Goal: Task Accomplishment & Management: Manage account settings

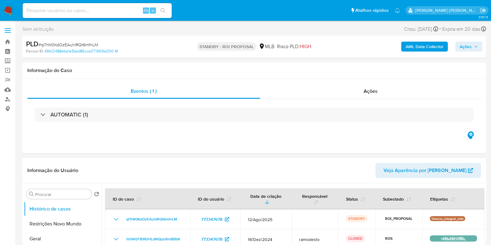
select select "10"
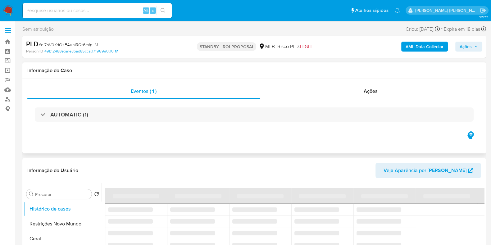
select select "10"
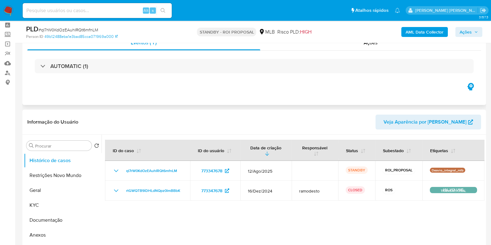
scroll to position [39, 0]
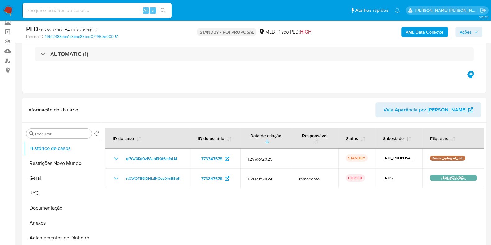
click at [6, 9] on img at bounding box center [8, 10] width 11 height 11
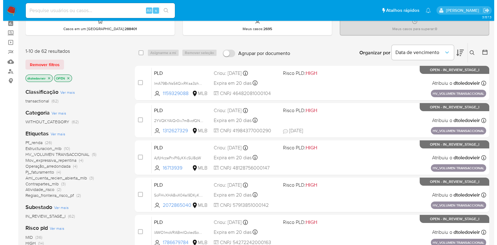
scroll to position [39, 0]
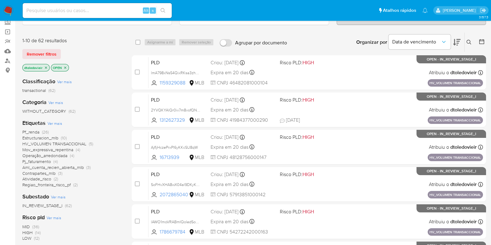
click at [56, 100] on span "Ver mais" at bounding box center [55, 103] width 15 height 6
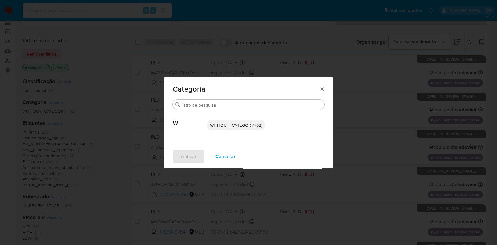
click at [96, 103] on div "Categoria Procurar W WITHOUT_CATEGORY (62) Aplicar Cancelar" at bounding box center [248, 122] width 497 height 245
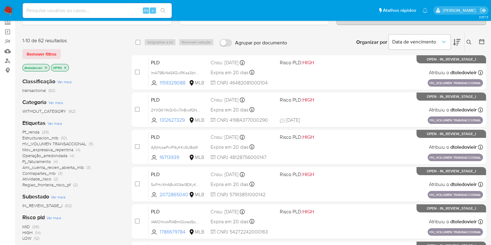
click at [57, 121] on span "Ver mais" at bounding box center [55, 124] width 15 height 6
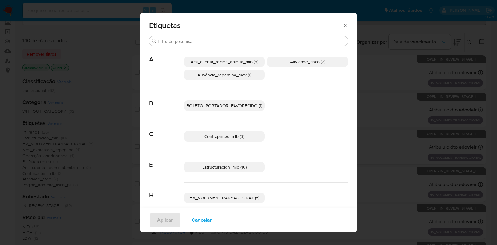
click at [247, 77] on span "Ausência_repentina_mov (1)" at bounding box center [225, 75] width 54 height 6
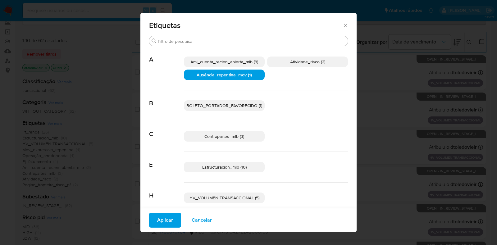
click at [241, 63] on span "Aml_cuenta_recien_abierta_mlb (3)" at bounding box center [225, 62] width 68 height 6
click at [249, 62] on span "Aml_cuenta_recien_abierta_mlb (3)" at bounding box center [225, 62] width 70 height 6
click at [249, 60] on span "Aml_cuenta_recien_abierta_mlb (3)" at bounding box center [225, 62] width 68 height 6
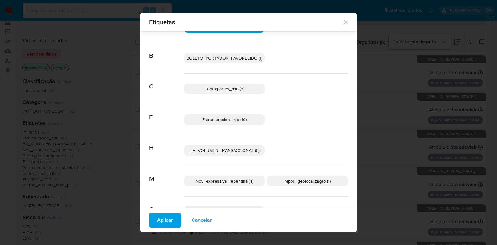
scroll to position [0, 0]
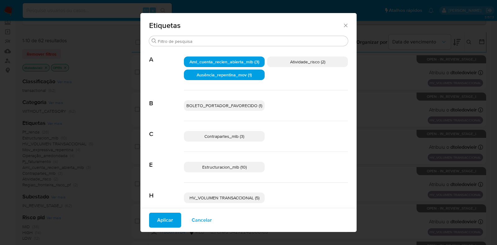
click at [242, 63] on span "Aml_cuenta_recien_abierta_mlb (3)" at bounding box center [225, 62] width 70 height 6
click at [236, 74] on span "Ausência_repentina_mov (1)" at bounding box center [224, 75] width 55 height 6
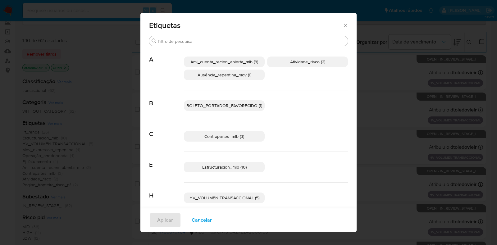
click at [235, 77] on span "Ausência_repentina_mov (1)" at bounding box center [225, 75] width 54 height 6
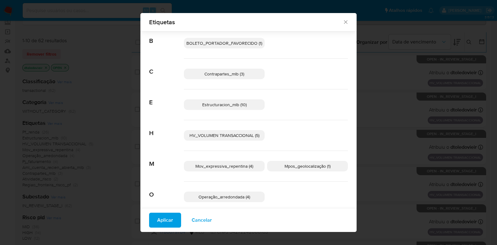
scroll to position [73, 0]
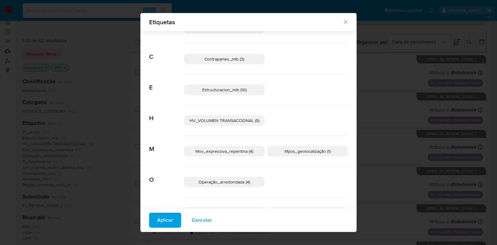
click at [233, 153] on span "Mov_expressiva_repentina (4)" at bounding box center [224, 151] width 58 height 6
click at [166, 224] on span "Aplicar" at bounding box center [165, 221] width 16 height 14
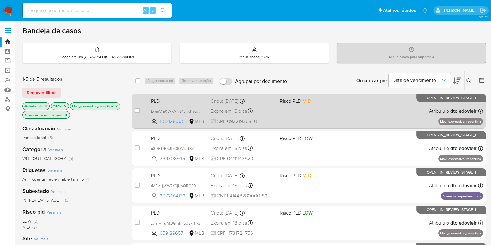
click at [330, 111] on div "PLD EwnA4a0LVKVN64cNcPaqO692 1152128005 MLB Risco PLD: MID Criou: 12/08/2025 Cr…" at bounding box center [316, 110] width 335 height 31
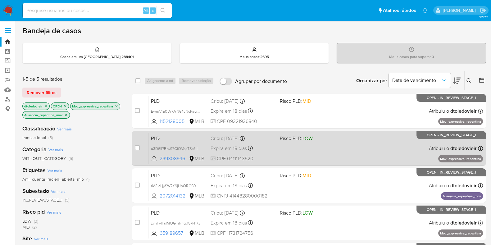
click at [333, 146] on div "PLD u3D6lI7Biw97GfOVqaTSefLL 299308946 MLB Risco PLD: LOW Criou: 12/08/2025 Cri…" at bounding box center [316, 148] width 335 height 31
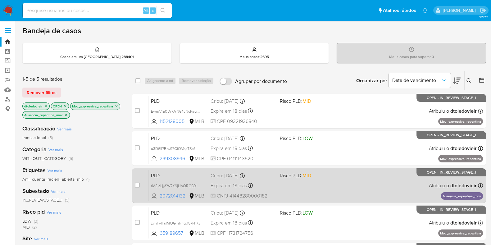
click at [325, 179] on div "PLD rM3icLjySW7K9jUnQRGS9IAy 2072014132 MLB Risco PLD: MID Criou: 12/08/2025 Cr…" at bounding box center [316, 185] width 335 height 31
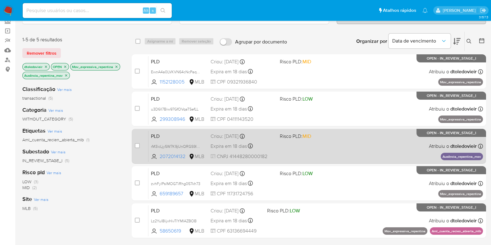
scroll to position [117, 0]
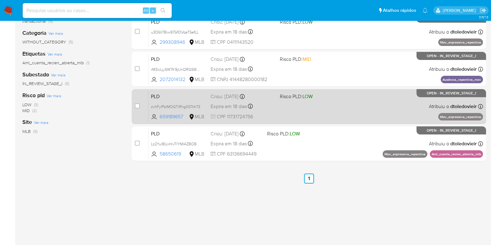
click at [361, 109] on div "PLD zvhFylPslMOGTiRhg057kh73 659189657 MLB Risco PLD: LOW Criou: 12/08/2025 Cri…" at bounding box center [316, 106] width 335 height 31
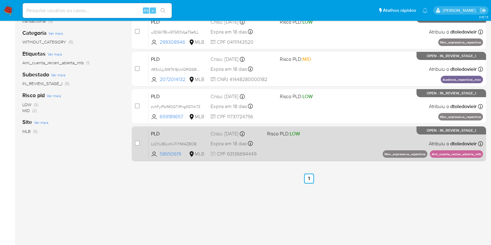
click at [353, 140] on div "PLD Lz2Yul8IijxHivTIYMIAZBOB 58650619 MLB Risco PLD: LOW Criou: 12/08/2025 Crio…" at bounding box center [316, 143] width 335 height 31
click at [351, 153] on div "PLD Lz2Yul8IijxHivTIYMIAZBOB 58650619 MLB Risco PLD: LOW Criou: 12/08/2025 Crio…" at bounding box center [316, 143] width 335 height 31
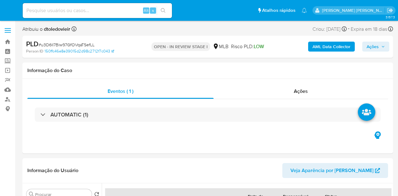
select select "10"
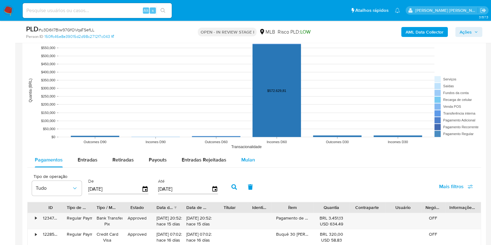
click at [249, 157] on span "Mulan" at bounding box center [248, 159] width 14 height 7
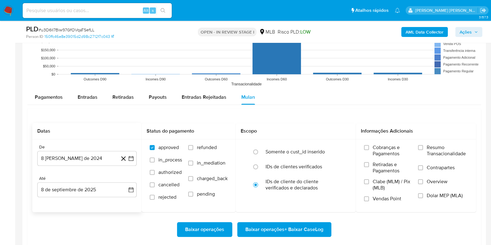
scroll to position [738, 0]
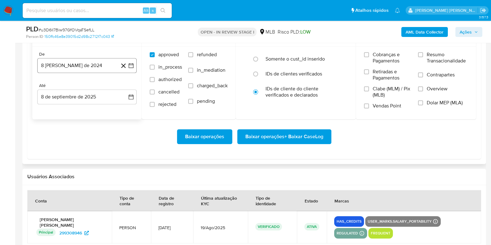
click at [76, 64] on button "8 de agosto de 2024" at bounding box center [86, 65] width 99 height 15
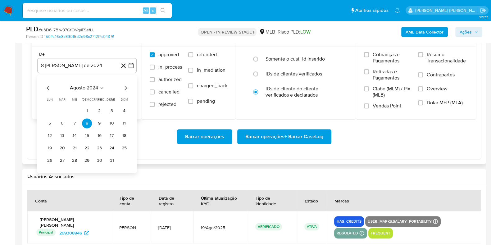
click at [125, 87] on icon "Mes siguiente" at bounding box center [125, 87] width 7 height 7
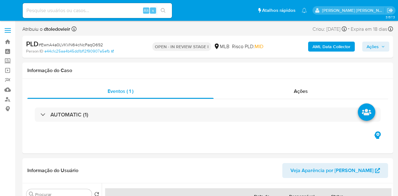
select select "10"
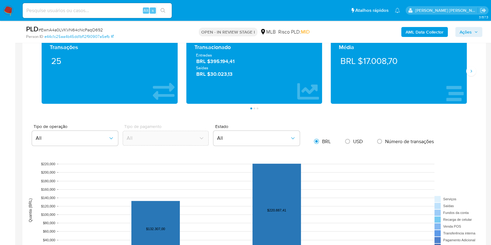
scroll to position [582, 0]
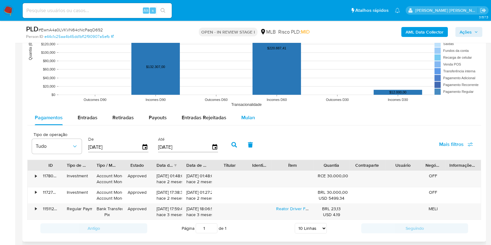
click at [246, 115] on span "Mulan" at bounding box center [248, 117] width 14 height 7
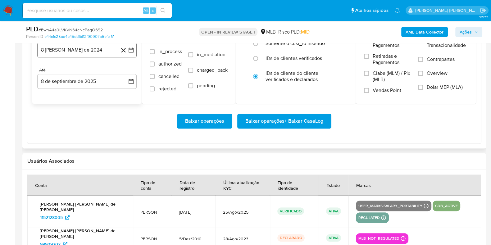
scroll to position [699, 0]
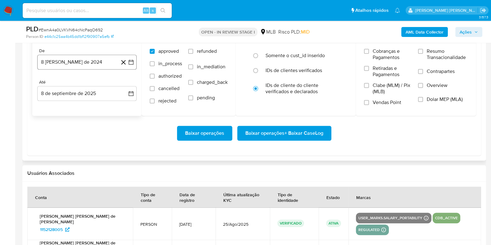
click at [87, 65] on button "[DATE]" at bounding box center [86, 62] width 99 height 15
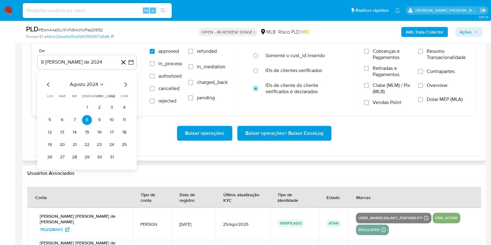
click at [124, 81] on icon "Mes siguiente" at bounding box center [125, 84] width 7 height 7
click at [125, 82] on icon "Mes siguiente" at bounding box center [125, 84] width 7 height 7
click at [125, 82] on icon "Mes siguiente" at bounding box center [126, 84] width 2 height 4
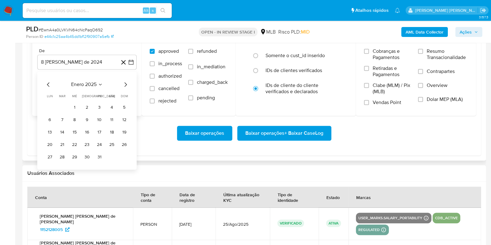
click at [125, 82] on icon "Mes siguiente" at bounding box center [126, 84] width 2 height 4
click at [48, 84] on icon "Mes anterior" at bounding box center [48, 84] width 7 height 7
click at [111, 108] on button "1" at bounding box center [112, 108] width 10 height 10
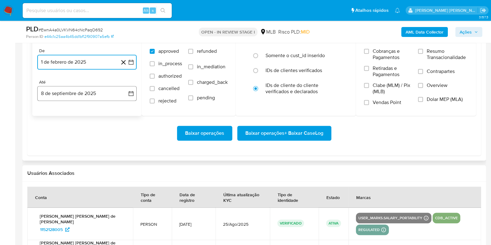
click at [82, 91] on button "8 de septiembre de 2025" at bounding box center [86, 93] width 99 height 15
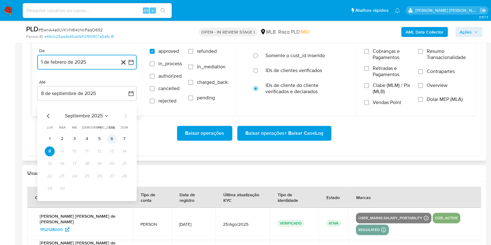
click at [109, 136] on button "6" at bounding box center [112, 139] width 10 height 10
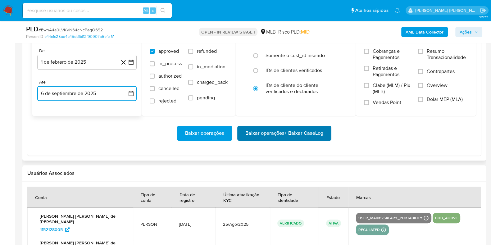
click at [267, 130] on span "Baixar operações + Baixar CaseLog" at bounding box center [285, 133] width 78 height 14
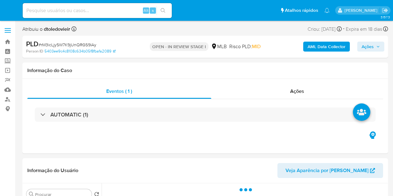
select select "10"
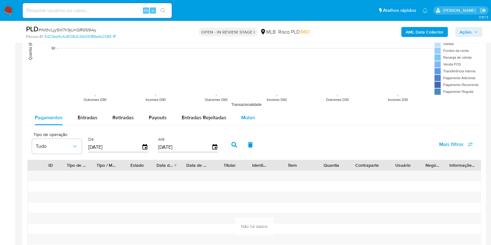
click at [247, 114] on span "Mulan" at bounding box center [248, 117] width 14 height 7
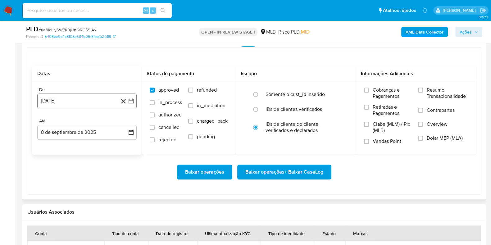
click at [59, 99] on button "[DATE]" at bounding box center [86, 101] width 99 height 15
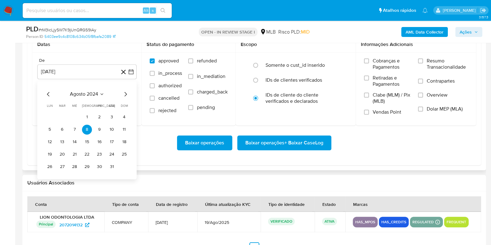
scroll to position [738, 0]
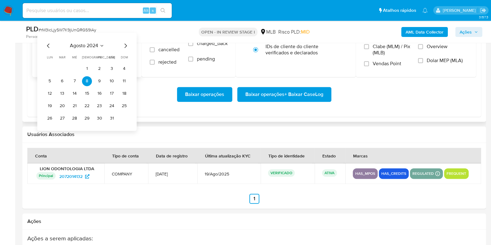
drag, startPoint x: 126, startPoint y: 49, endPoint x: 126, endPoint y: 46, distance: 3.4
click at [126, 49] on div "[DATE] [DATE] lun lunes mar martes mié miércoles jue jueves vie viernes sáb sáb…" at bounding box center [87, 82] width 85 height 81
click at [125, 44] on icon "Mes siguiente" at bounding box center [125, 45] width 7 height 7
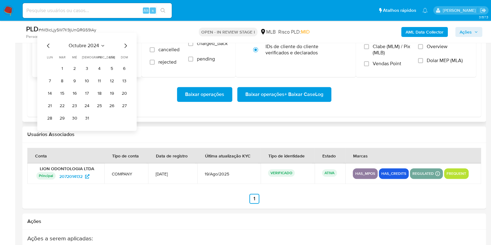
click at [125, 44] on icon "Mes siguiente" at bounding box center [125, 45] width 7 height 7
click at [49, 44] on icon "Mes anterior" at bounding box center [48, 45] width 7 height 7
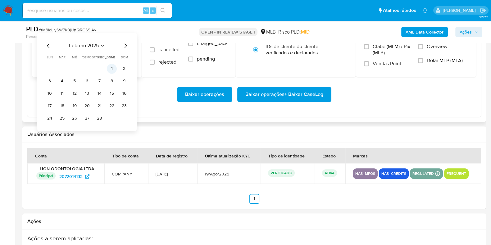
click at [110, 67] on button "1" at bounding box center [112, 69] width 10 height 10
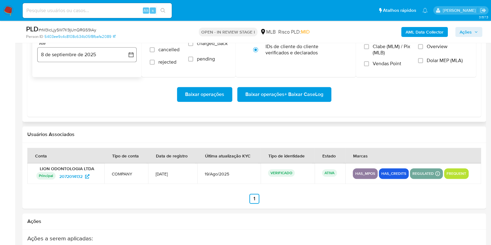
click at [75, 56] on button "8 de septiembre de 2025" at bounding box center [86, 54] width 99 height 15
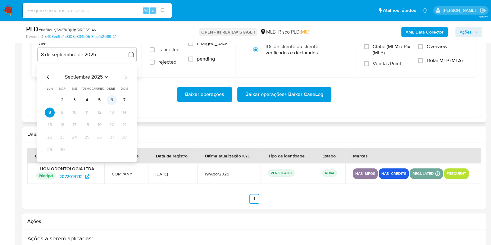
click at [113, 99] on button "6" at bounding box center [112, 100] width 10 height 10
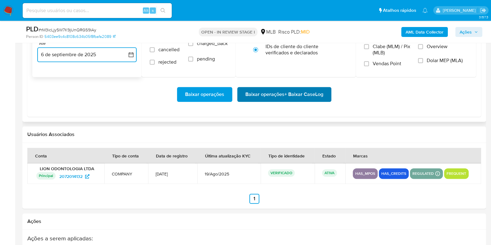
click at [268, 94] on span "Baixar operações + Baixar CaseLog" at bounding box center [285, 95] width 78 height 14
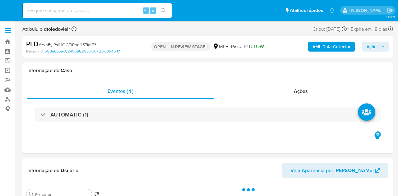
select select "10"
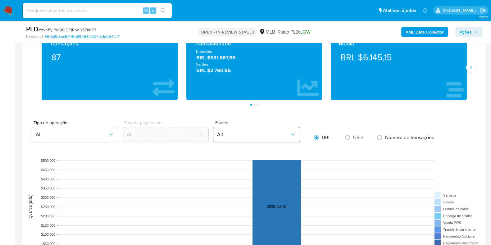
scroll to position [582, 0]
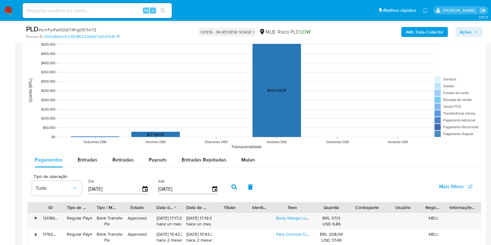
click at [245, 149] on rect at bounding box center [254, 90] width 454 height 124
click at [244, 154] on div "Mulan" at bounding box center [248, 160] width 14 height 15
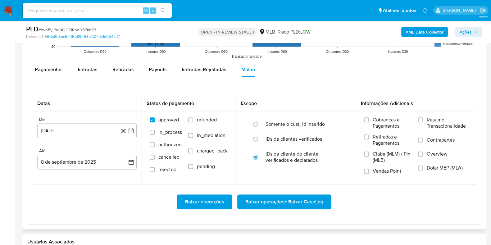
scroll to position [738, 0]
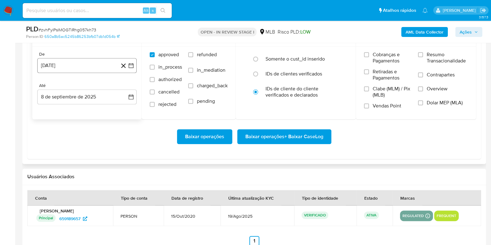
click at [86, 63] on button "8 de agosto de 2024" at bounding box center [86, 65] width 99 height 15
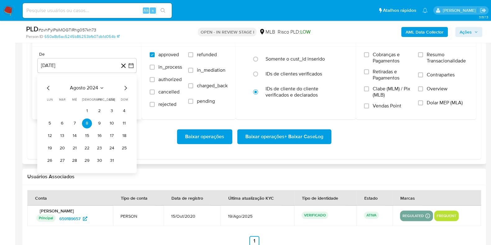
click at [126, 86] on icon "Mes siguiente" at bounding box center [125, 87] width 7 height 7
click at [125, 86] on icon "Mes siguiente" at bounding box center [125, 87] width 7 height 7
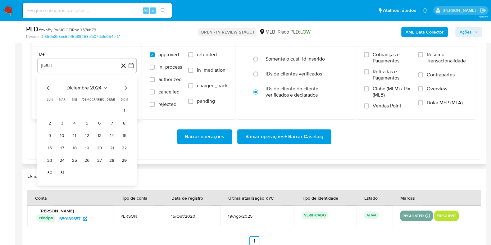
click at [125, 86] on icon "Mes siguiente" at bounding box center [125, 87] width 7 height 7
click at [48, 86] on icon "Mes anterior" at bounding box center [48, 87] width 7 height 7
click at [111, 112] on button "1" at bounding box center [112, 111] width 10 height 10
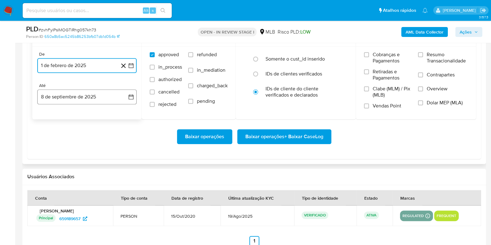
click at [71, 95] on button "8 de septiembre de 2025" at bounding box center [86, 97] width 99 height 15
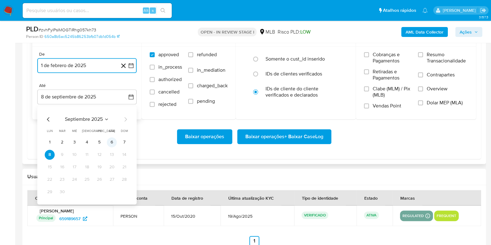
click at [111, 144] on button "6" at bounding box center [112, 142] width 10 height 10
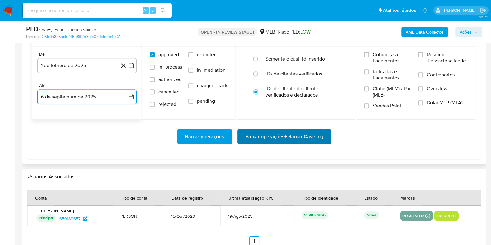
click at [269, 141] on span "Baixar operações + Baixar CaseLog" at bounding box center [285, 137] width 78 height 14
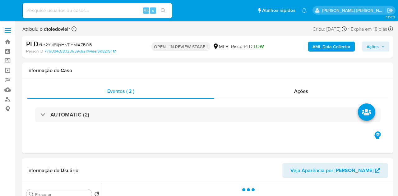
select select "10"
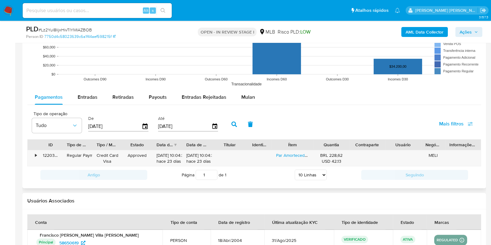
scroll to position [660, 0]
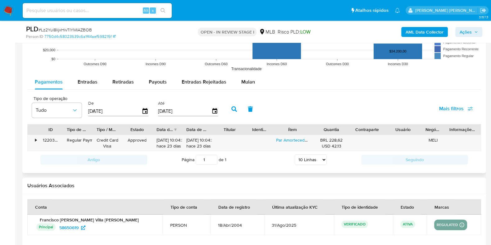
click at [244, 72] on rect at bounding box center [254, 12] width 454 height 124
click at [245, 80] on span "Mulan" at bounding box center [248, 81] width 14 height 7
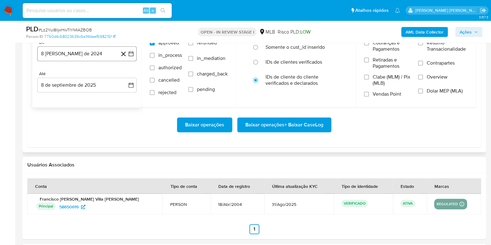
scroll to position [738, 0]
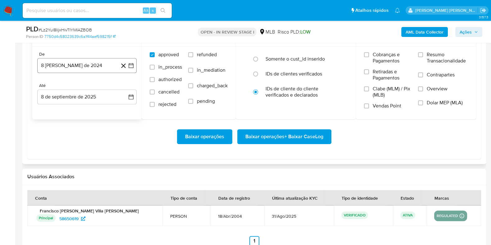
click at [95, 66] on button "8 de agosto de 2024" at bounding box center [86, 65] width 99 height 15
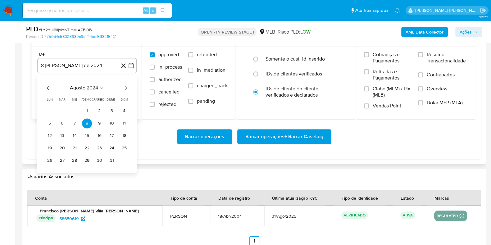
click at [124, 88] on icon "Mes siguiente" at bounding box center [125, 87] width 7 height 7
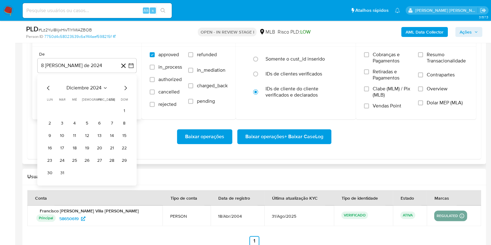
click at [124, 88] on icon "Mes siguiente" at bounding box center [125, 87] width 7 height 7
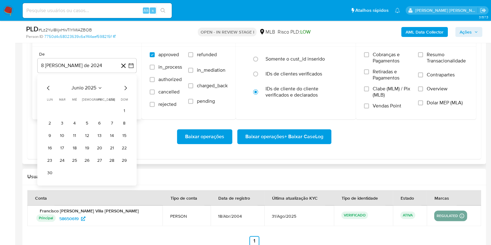
click at [124, 88] on icon "Mes siguiente" at bounding box center [125, 87] width 7 height 7
click at [49, 88] on icon "Mes anterior" at bounding box center [48, 87] width 7 height 7
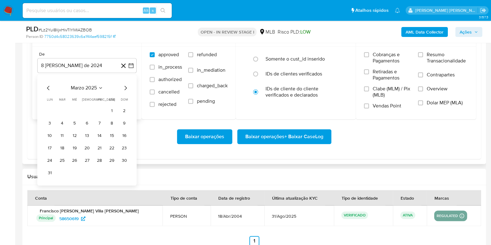
click at [49, 88] on icon "Mes anterior" at bounding box center [48, 87] width 7 height 7
click at [114, 108] on button "1" at bounding box center [112, 111] width 10 height 10
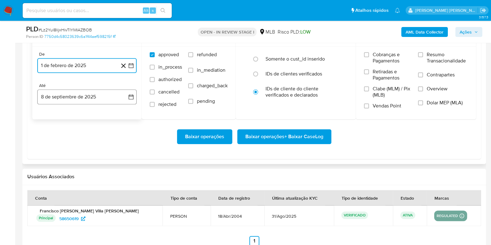
click at [86, 99] on button "8 de septiembre de 2025" at bounding box center [86, 97] width 99 height 15
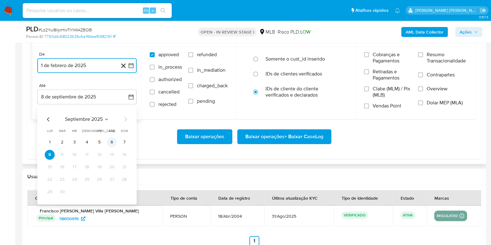
click at [110, 137] on button "6" at bounding box center [112, 142] width 10 height 10
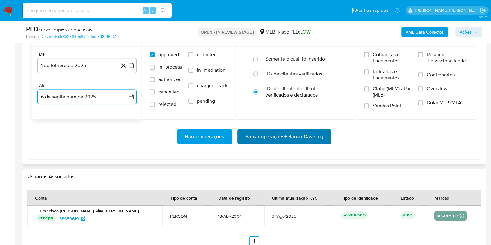
click at [282, 142] on span "Baixar operações + Baixar CaseLog" at bounding box center [285, 137] width 78 height 14
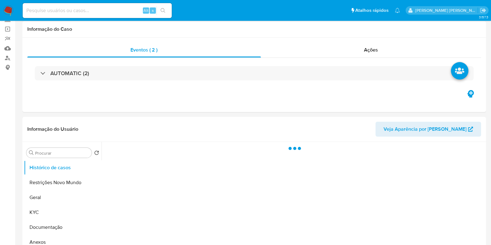
scroll to position [117, 0]
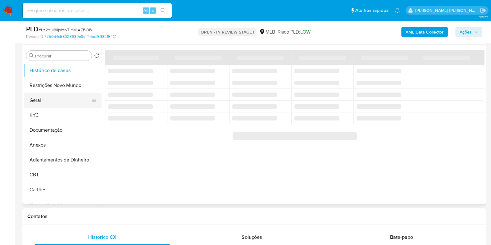
click at [54, 95] on button "Geral" at bounding box center [60, 100] width 73 height 15
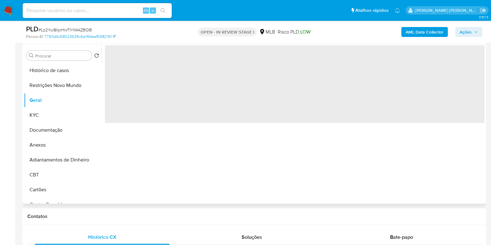
select select "10"
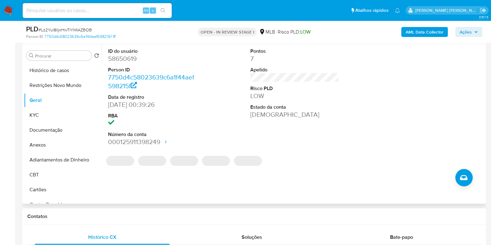
drag, startPoint x: 175, startPoint y: 106, endPoint x: 111, endPoint y: 103, distance: 64.1
click at [111, 103] on dd "[DATE] 00:39:26" at bounding box center [152, 104] width 89 height 9
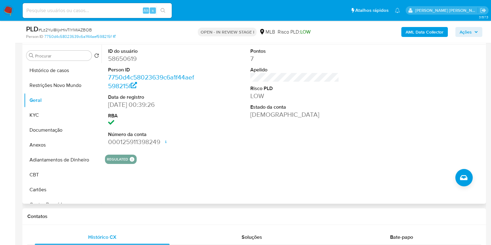
click at [195, 105] on dd "[DATE] 00:39:26" at bounding box center [152, 104] width 89 height 9
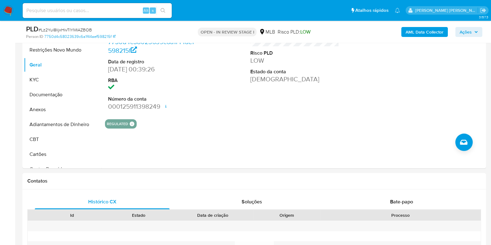
scroll to position [39, 0]
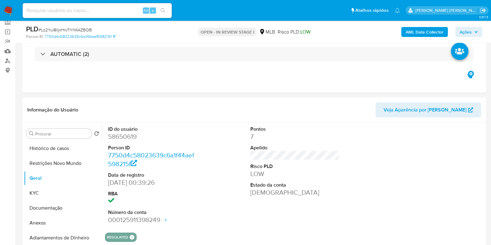
click at [8, 8] on img at bounding box center [8, 10] width 11 height 11
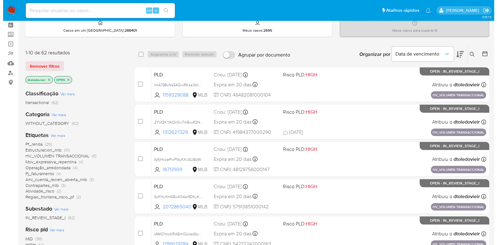
scroll to position [39, 0]
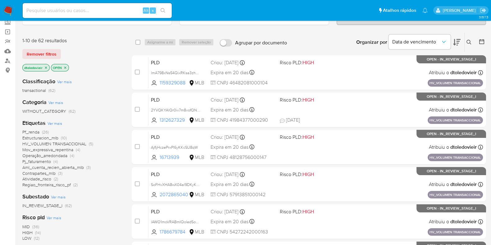
click at [54, 122] on span "Ver mais" at bounding box center [55, 124] width 15 height 6
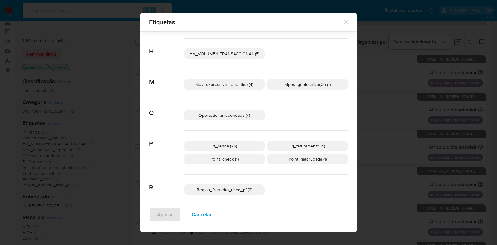
scroll to position [145, 0]
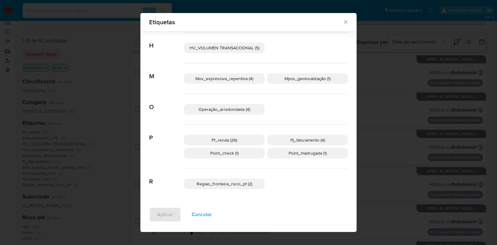
click at [242, 111] on span "Operação_arredondada (4)" at bounding box center [225, 109] width 52 height 6
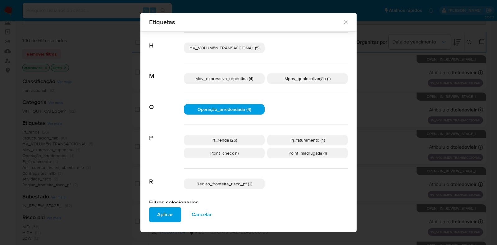
click at [311, 78] on span "Mpos_geolocalização (1)" at bounding box center [308, 79] width 46 height 6
click at [157, 218] on span "Aplicar" at bounding box center [165, 215] width 16 height 14
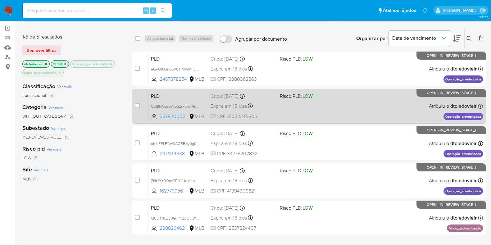
scroll to position [42, 0]
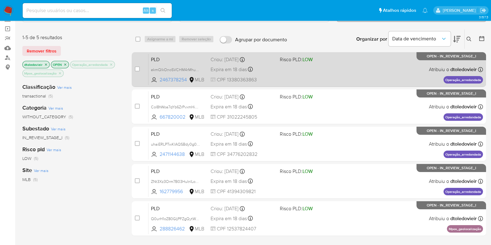
click at [350, 70] on div "PLD ekmQlkOnoSVCHM4rMhuznUD7 2467378254 MLB Risco PLD: LOW Criou: 12/08/2025 Cr…" at bounding box center [316, 69] width 335 height 31
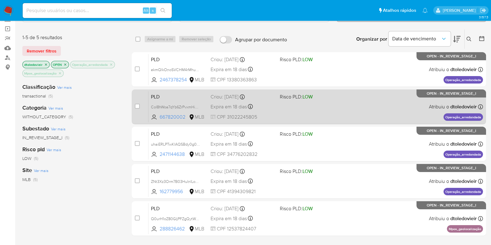
click at [339, 112] on div "PLD CoI8hWoa7qYb6ZrPvxmHi0ND 667820002 MLB Risco PLD: LOW Criou: 12/08/2025 Cri…" at bounding box center [316, 106] width 335 height 31
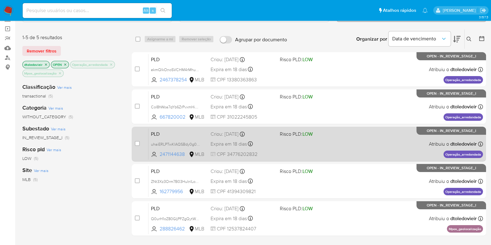
click at [332, 139] on div "PLD uhaiERLPTwKIAQSBdy0g0uDg 2471144638 MLB Risco PLD: LOW Criou: 12/08/2025 Cr…" at bounding box center [316, 143] width 335 height 31
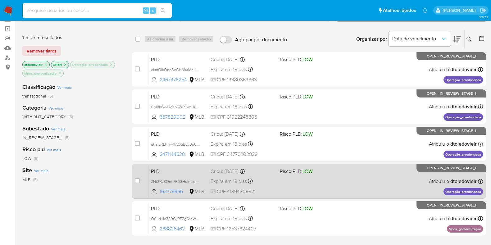
click at [338, 186] on div "PLD ZNt3Xz3Orm7B03HuInlLobEW 162779956 MLB Risco PLD: LOW Criou: 12/08/2025 Cri…" at bounding box center [316, 181] width 335 height 31
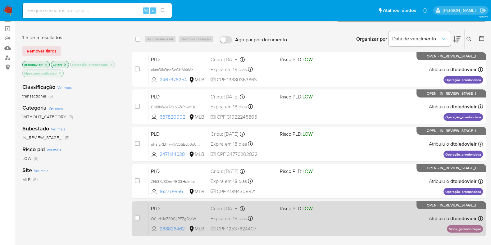
click at [349, 228] on div "PLD Q0urH1oZ80GIjPFZgQytWg7z 288826462 MLB Risco PLD: LOW Criou: 12/08/2025 Cri…" at bounding box center [316, 218] width 335 height 31
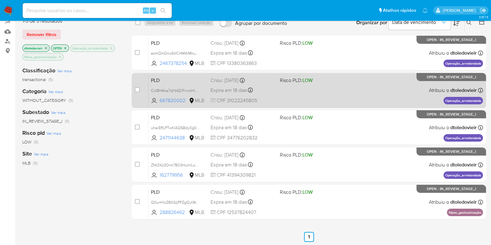
scroll to position [0, 0]
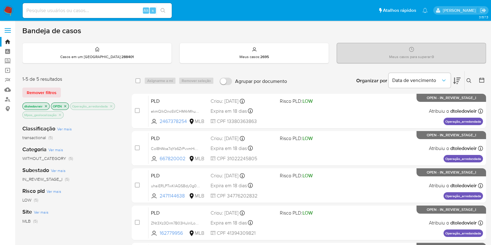
click at [8, 13] on img at bounding box center [8, 10] width 11 height 11
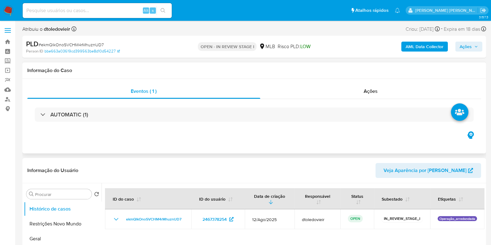
select select "10"
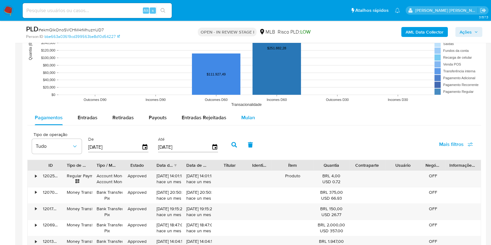
click at [244, 119] on span "Mulan" at bounding box center [248, 117] width 14 height 7
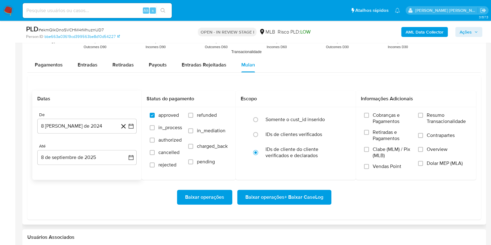
scroll to position [699, 0]
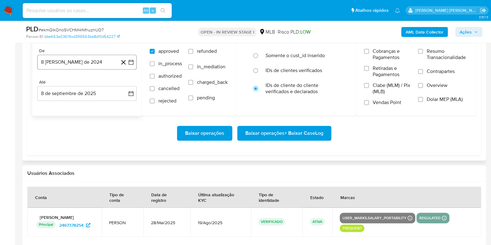
click at [84, 61] on button "8 [PERSON_NAME] de 2024" at bounding box center [86, 62] width 99 height 15
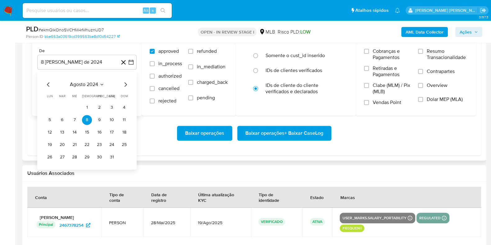
drag, startPoint x: 123, startPoint y: 83, endPoint x: 129, endPoint y: 83, distance: 5.3
click at [124, 83] on icon "Mes siguiente" at bounding box center [125, 84] width 7 height 7
click at [129, 83] on icon "Mes siguiente" at bounding box center [125, 84] width 7 height 7
drag, startPoint x: 129, startPoint y: 83, endPoint x: 125, endPoint y: 84, distance: 3.8
click at [128, 83] on icon "Mes siguiente" at bounding box center [125, 84] width 7 height 7
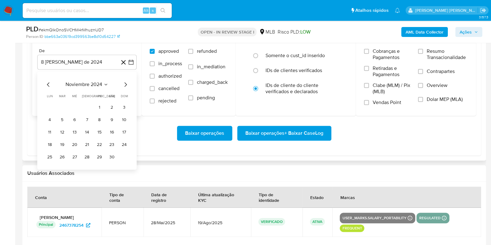
click at [125, 84] on icon "Mes siguiente" at bounding box center [125, 84] width 7 height 7
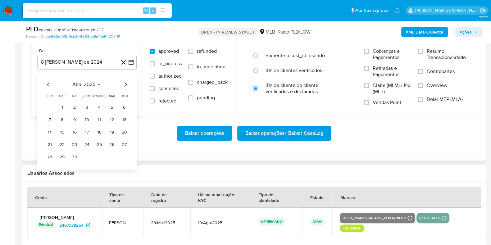
click at [125, 84] on icon "Mes siguiente" at bounding box center [125, 84] width 7 height 7
click at [49, 84] on icon "Mes anterior" at bounding box center [48, 84] width 7 height 7
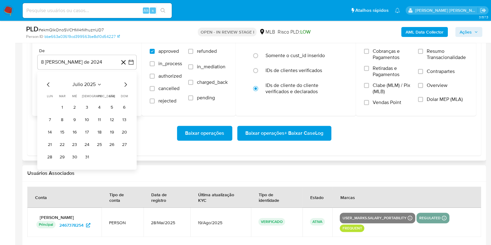
click at [62, 107] on button "1" at bounding box center [62, 108] width 10 height 10
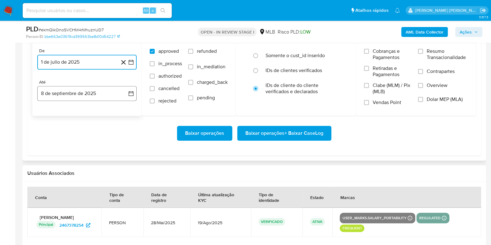
click at [71, 95] on button "8 de septiembre de 2025" at bounding box center [86, 93] width 99 height 15
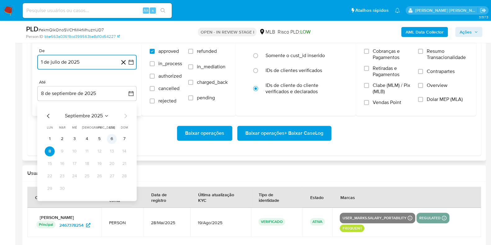
click at [109, 139] on button "6" at bounding box center [112, 139] width 10 height 10
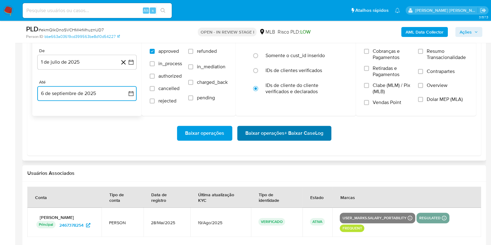
click at [289, 134] on span "Baixar operações + Baixar CaseLog" at bounding box center [285, 133] width 78 height 14
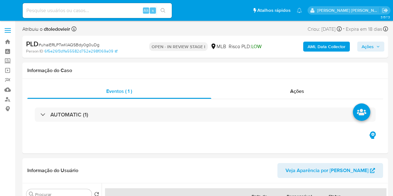
select select "10"
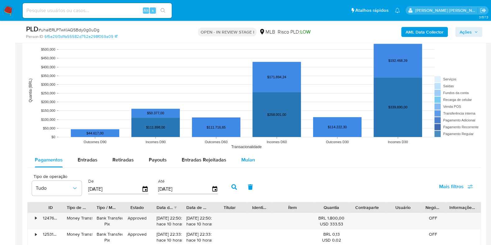
click at [247, 159] on span "Mulan" at bounding box center [248, 159] width 14 height 7
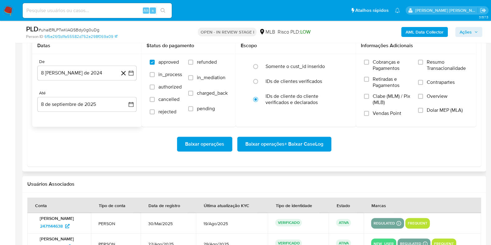
scroll to position [738, 0]
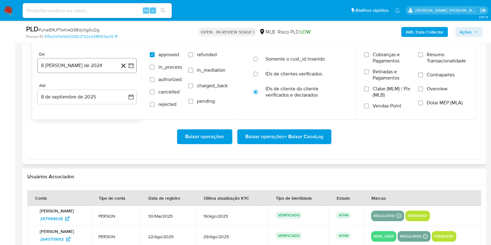
click at [74, 62] on button "8 [PERSON_NAME] de 2024" at bounding box center [86, 65] width 99 height 15
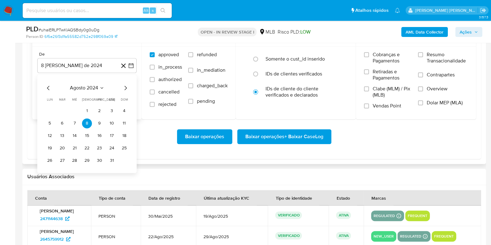
click at [120, 85] on div "agosto 2024" at bounding box center [87, 87] width 85 height 7
click at [126, 86] on icon "Mes siguiente" at bounding box center [125, 87] width 7 height 7
click at [126, 87] on icon "Mes siguiente" at bounding box center [126, 88] width 2 height 4
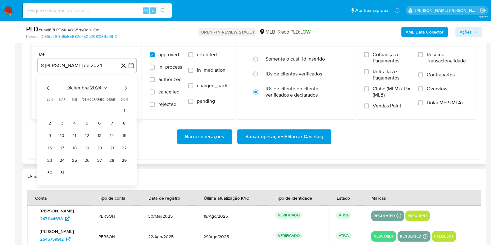
click at [126, 87] on icon "Mes siguiente" at bounding box center [126, 88] width 2 height 4
click at [126, 87] on icon "Mes siguiente" at bounding box center [125, 87] width 7 height 7
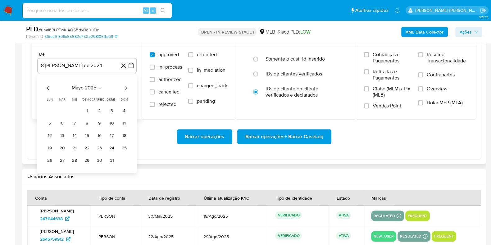
click at [124, 86] on icon "Mes siguiente" at bounding box center [125, 87] width 7 height 7
click at [61, 109] on button "1" at bounding box center [62, 111] width 10 height 10
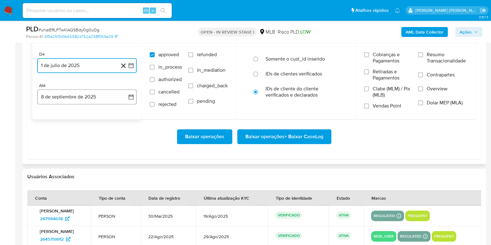
click at [65, 96] on button "8 de septiembre de 2025" at bounding box center [86, 97] width 99 height 15
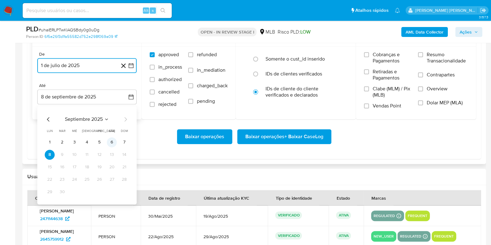
click at [114, 142] on button "6" at bounding box center [112, 142] width 10 height 10
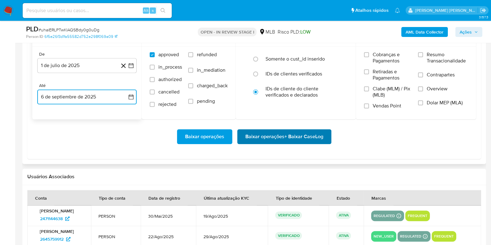
click at [264, 138] on span "Baixar operações + Baixar CaseLog" at bounding box center [285, 137] width 78 height 14
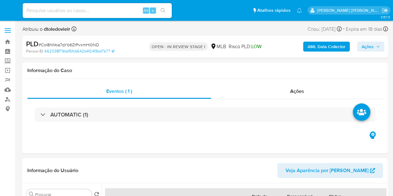
select select "10"
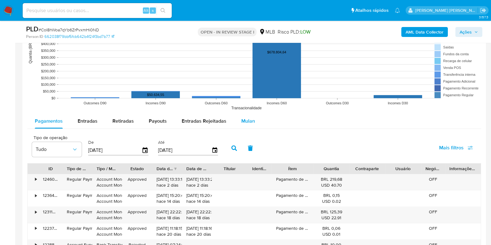
click at [242, 118] on span "Mulan" at bounding box center [248, 120] width 14 height 7
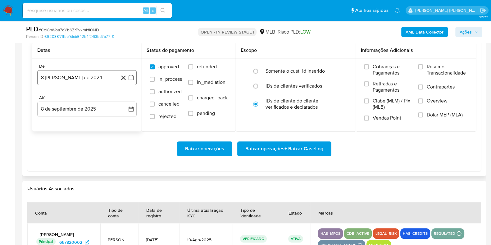
scroll to position [738, 0]
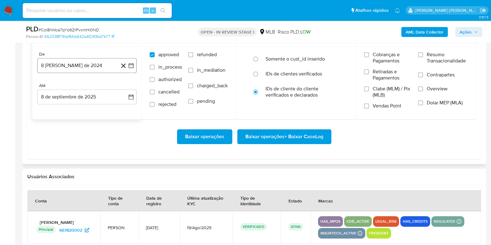
click at [83, 71] on button "8 [PERSON_NAME] de 2024" at bounding box center [86, 65] width 99 height 15
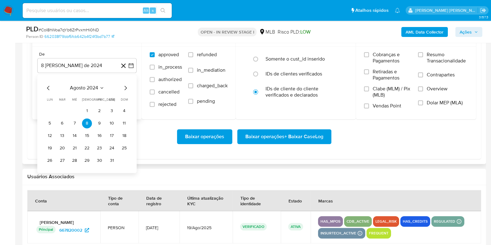
click at [122, 85] on icon "Mes siguiente" at bounding box center [125, 87] width 7 height 7
click at [126, 87] on icon "Mes siguiente" at bounding box center [125, 87] width 7 height 7
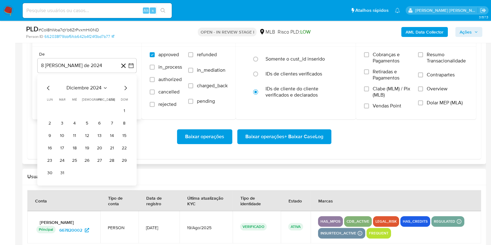
click at [126, 87] on icon "Mes siguiente" at bounding box center [125, 87] width 7 height 7
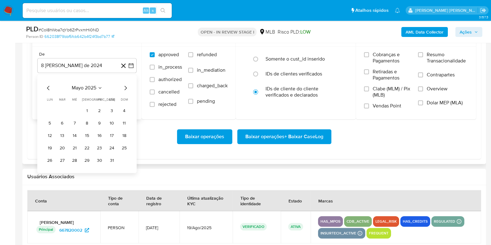
click at [126, 87] on icon "Mes siguiente" at bounding box center [125, 87] width 7 height 7
click at [62, 109] on button "1" at bounding box center [62, 111] width 10 height 10
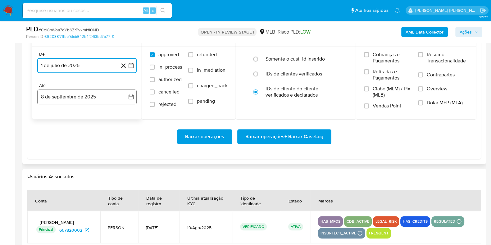
click at [67, 97] on button "8 de septiembre de 2025" at bounding box center [86, 97] width 99 height 15
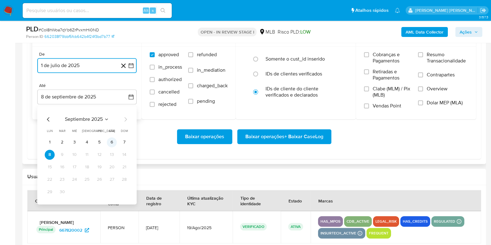
click at [110, 141] on button "6" at bounding box center [112, 142] width 10 height 10
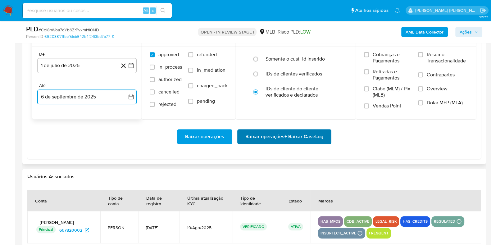
click at [264, 139] on span "Baixar operações + Baixar CaseLog" at bounding box center [285, 137] width 78 height 14
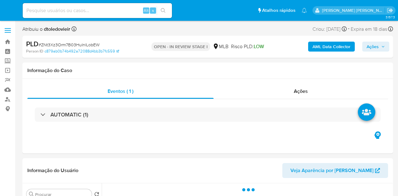
select select "10"
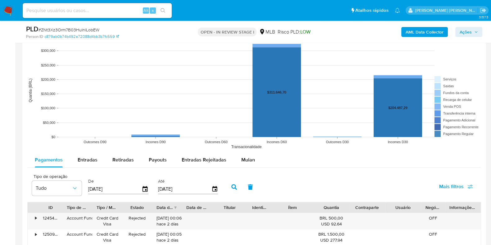
drag, startPoint x: 241, startPoint y: 156, endPoint x: 239, endPoint y: 151, distance: 5.3
click at [242, 156] on span "Mulan" at bounding box center [248, 159] width 14 height 7
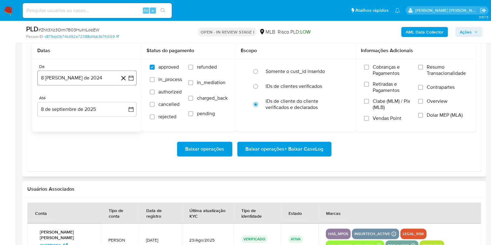
scroll to position [738, 0]
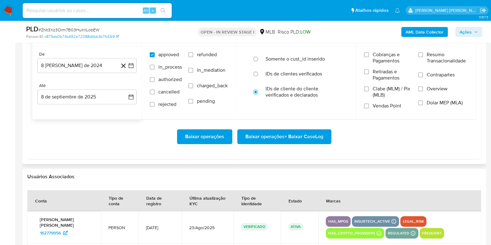
click at [73, 66] on button "8 de agosto de 2024" at bounding box center [86, 65] width 99 height 15
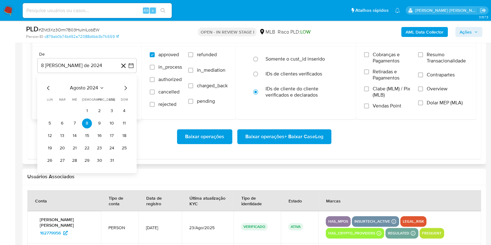
click at [125, 85] on icon "Mes siguiente" at bounding box center [125, 87] width 7 height 7
click at [125, 86] on icon "Mes siguiente" at bounding box center [125, 87] width 7 height 7
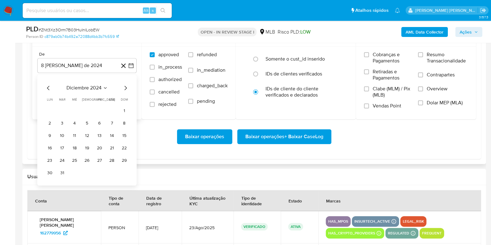
click at [125, 86] on icon "Mes siguiente" at bounding box center [125, 87] width 7 height 7
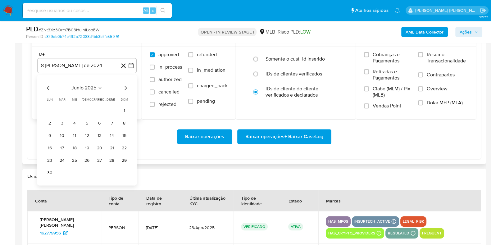
click at [125, 86] on icon "Mes siguiente" at bounding box center [125, 87] width 7 height 7
click at [62, 113] on button "1" at bounding box center [62, 111] width 10 height 10
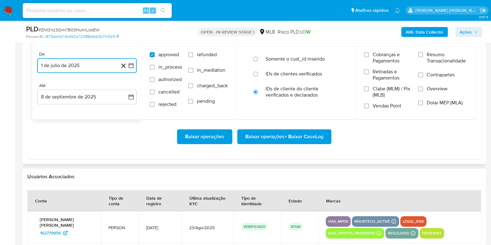
click at [73, 64] on button "1 de julio de 2025" at bounding box center [86, 65] width 99 height 15
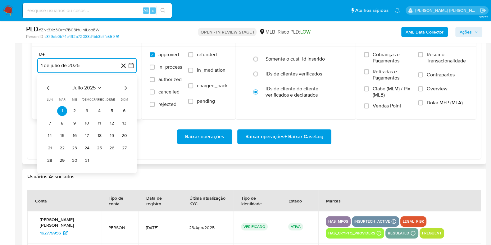
click at [124, 88] on icon "Mes siguiente" at bounding box center [125, 87] width 7 height 7
click at [46, 87] on icon "Mes anterior" at bounding box center [48, 87] width 7 height 7
click at [61, 112] on button "1" at bounding box center [62, 111] width 10 height 10
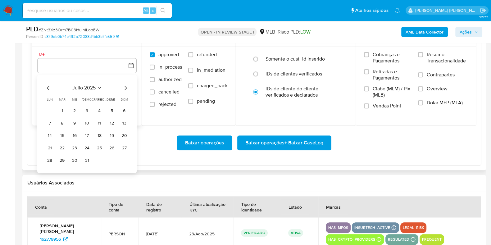
click at [60, 93] on div "julio 2025 julio 2025 lun lunes mar martes mié miércoles jue jueves vie viernes…" at bounding box center [87, 124] width 85 height 81
click at [63, 111] on button "1" at bounding box center [62, 111] width 10 height 10
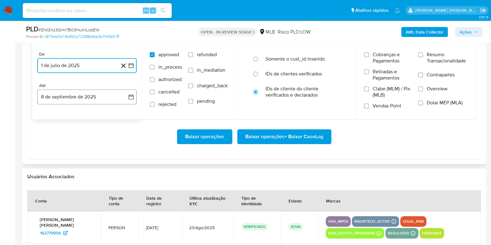
click at [65, 90] on button "8 de septiembre de 2025" at bounding box center [86, 97] width 99 height 15
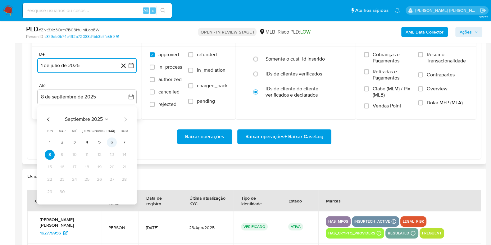
click at [109, 139] on button "6" at bounding box center [112, 142] width 10 height 10
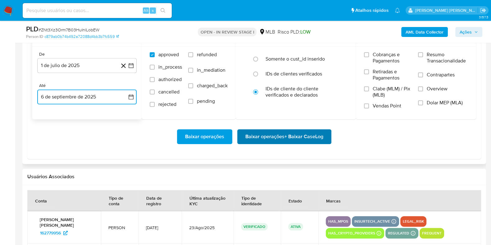
click at [246, 143] on span "Baixar operações + Baixar CaseLog" at bounding box center [285, 137] width 78 height 14
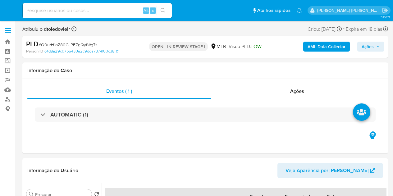
select select "10"
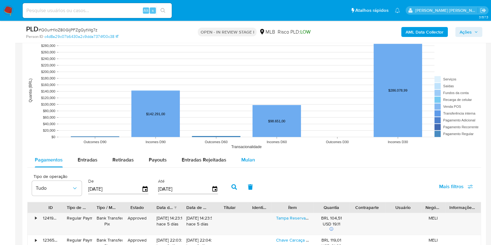
click at [246, 159] on span "Mulan" at bounding box center [248, 159] width 14 height 7
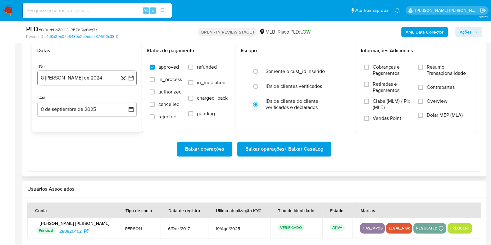
scroll to position [738, 0]
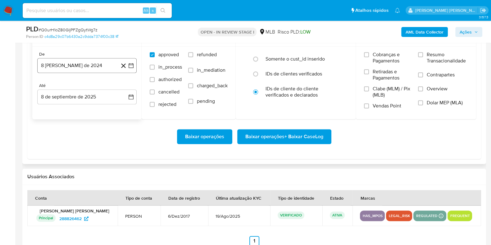
click at [70, 63] on button "8 de agosto de 2024" at bounding box center [86, 65] width 99 height 15
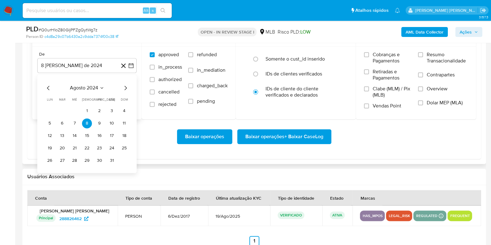
click at [126, 87] on icon "Mes siguiente" at bounding box center [126, 88] width 2 height 4
click at [126, 87] on icon "Mes siguiente" at bounding box center [125, 87] width 7 height 7
click at [126, 89] on icon "Mes siguiente" at bounding box center [126, 88] width 2 height 4
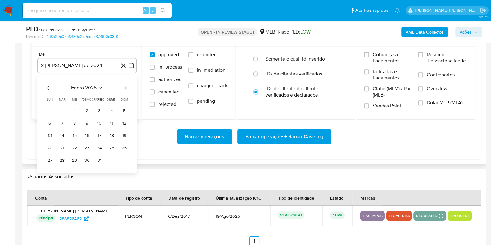
click at [126, 89] on icon "Mes siguiente" at bounding box center [126, 88] width 2 height 4
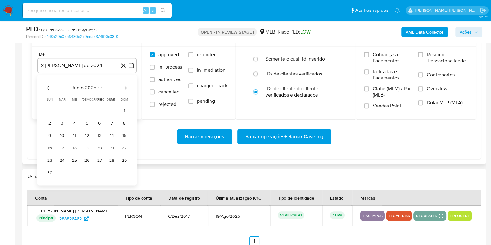
click at [126, 88] on icon "Mes siguiente" at bounding box center [125, 87] width 7 height 7
click at [61, 108] on button "1" at bounding box center [62, 111] width 10 height 10
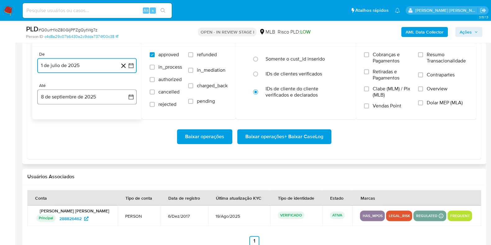
click at [72, 94] on button "8 de septiembre de 2025" at bounding box center [86, 97] width 99 height 15
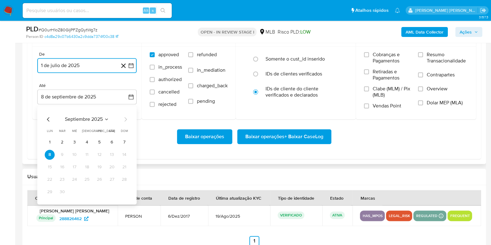
drag, startPoint x: 109, startPoint y: 141, endPoint x: 118, endPoint y: 143, distance: 9.6
click at [110, 141] on button "6" at bounding box center [112, 142] width 10 height 10
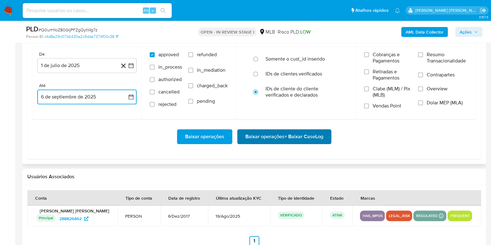
click at [249, 139] on span "Baixar operações + Baixar CaseLog" at bounding box center [285, 137] width 78 height 14
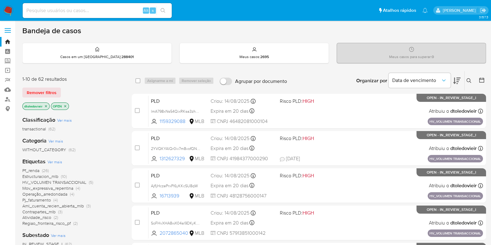
click at [5, 11] on img at bounding box center [8, 10] width 11 height 11
click at [307, 79] on div "Organizar por Data de vencimento Os resultados não podem ser classificados enqu…" at bounding box center [388, 80] width 196 height 19
click at [339, 30] on div "Bandeja de casos" at bounding box center [254, 30] width 464 height 9
click at [303, 27] on div "Bandeja de casos" at bounding box center [254, 30] width 464 height 9
click at [57, 9] on input at bounding box center [97, 11] width 149 height 8
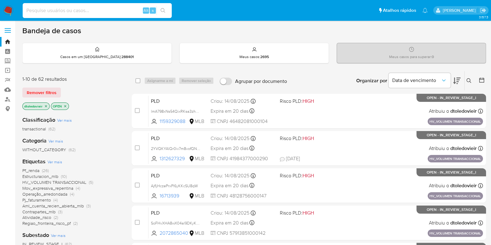
paste input "ekmQlkOnoSVCHM4rMhuznUD7"
type input "ekmQlkOnoSVCHM4rMhuznUD7"
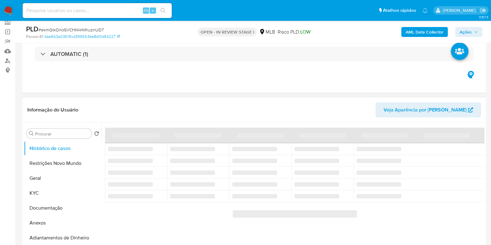
select select "10"
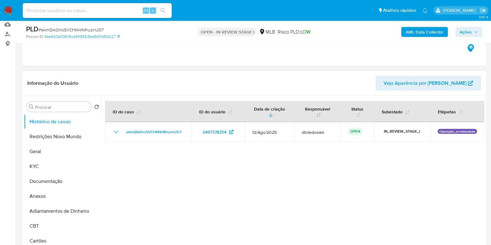
scroll to position [77, 0]
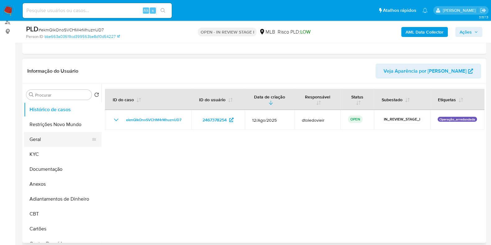
click at [57, 136] on button "Geral" at bounding box center [60, 139] width 73 height 15
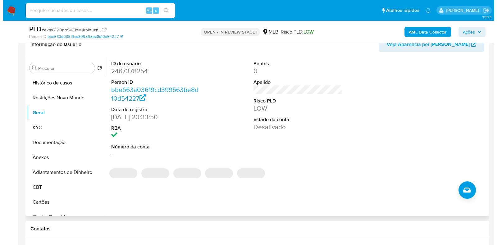
scroll to position [117, 0]
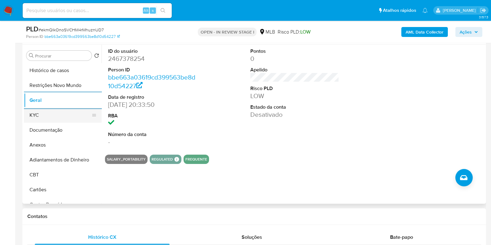
click at [52, 114] on button "KYC" at bounding box center [60, 115] width 73 height 15
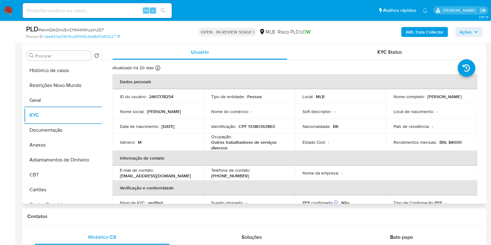
click at [161, 94] on p "2467378254" at bounding box center [161, 97] width 24 height 6
copy p "2467378254"
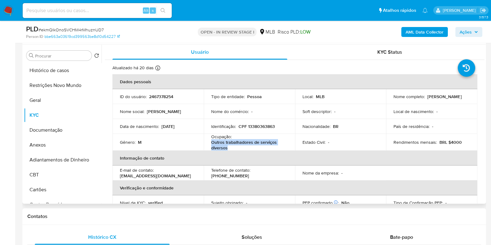
drag, startPoint x: 223, startPoint y: 147, endPoint x: 206, endPoint y: 142, distance: 17.4
click at [206, 142] on td "Ocupação : Outros trabalhadores de serviços diversos" at bounding box center [249, 142] width 91 height 17
copy p "Outros trabalhadores de serviços diversos"
click at [58, 131] on button "Documentação" at bounding box center [60, 130] width 73 height 15
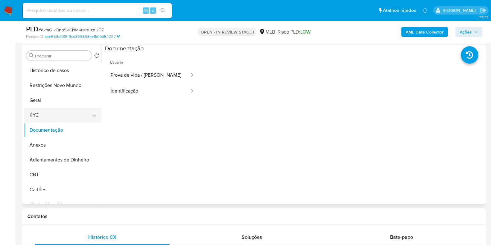
click at [57, 114] on button "KYC" at bounding box center [60, 115] width 73 height 15
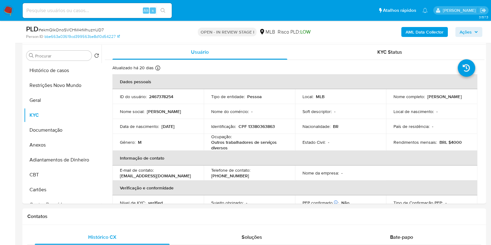
click at [426, 30] on b "AML Data Collector" at bounding box center [425, 32] width 38 height 10
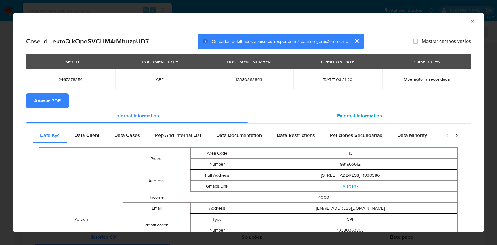
click at [343, 118] on span "External information" at bounding box center [359, 115] width 45 height 7
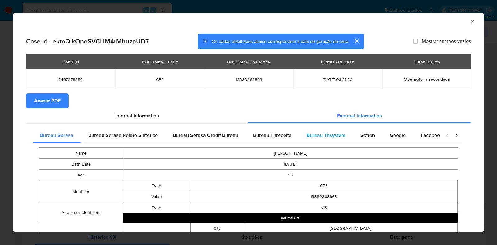
click at [299, 143] on div "Bureau Thsystem" at bounding box center [326, 135] width 54 height 15
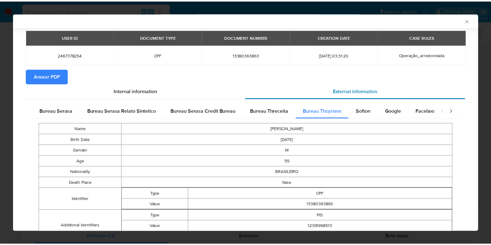
scroll to position [0, 0]
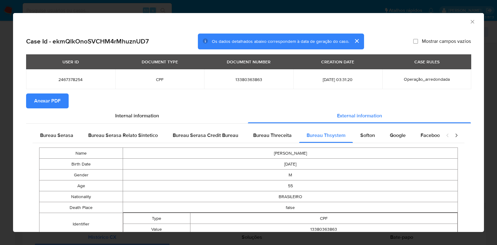
click at [250, 81] on span "13380363863" at bounding box center [249, 80] width 74 height 6
copy span "13380363863"
click at [470, 21] on icon "Fechar a janela" at bounding box center [473, 22] width 6 height 6
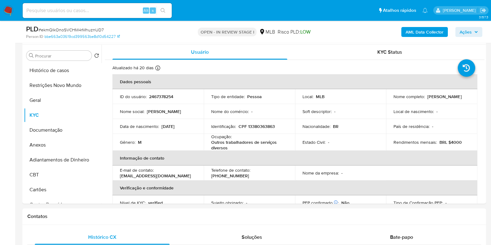
drag, startPoint x: 468, startPoint y: 30, endPoint x: 454, endPoint y: 36, distance: 15.3
click at [468, 30] on span "Ações" at bounding box center [466, 32] width 12 height 10
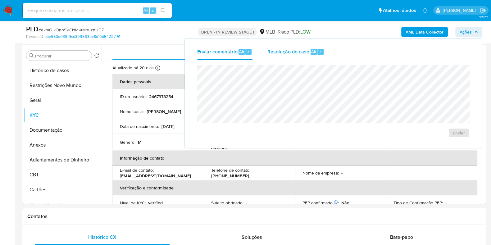
click at [292, 50] on span "Resolução do caso" at bounding box center [289, 51] width 42 height 7
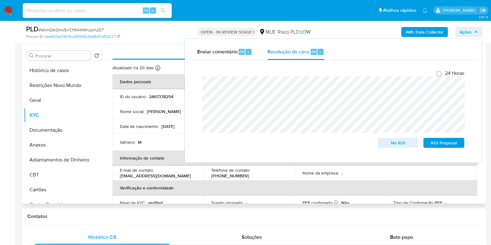
click at [128, 111] on p "Nome social :" at bounding box center [132, 112] width 25 height 6
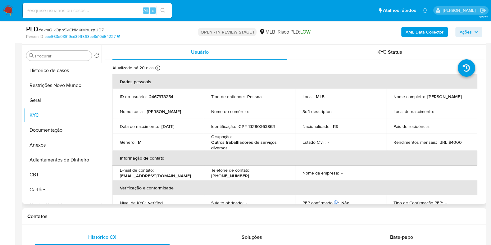
drag, startPoint x: 472, startPoint y: 95, endPoint x: 426, endPoint y: 97, distance: 45.7
click at [426, 97] on td "Nome completo : Jose Vaz da Silva" at bounding box center [431, 96] width 91 height 15
copy p "Jose Vaz da Silva"
click at [256, 129] on p "CPF 13380363863" at bounding box center [257, 127] width 36 height 6
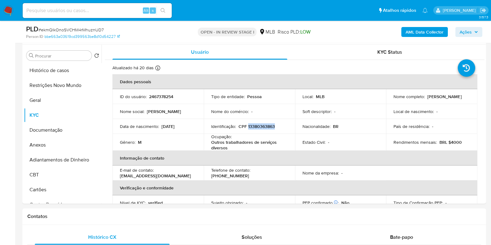
copy p "13380363863"
click at [67, 85] on button "Restrições Novo Mundo" at bounding box center [60, 85] width 73 height 15
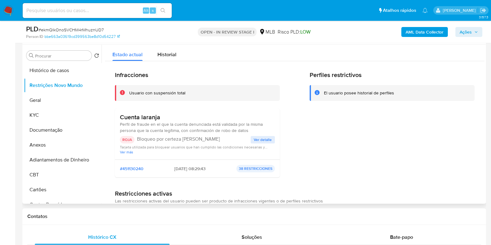
drag, startPoint x: 172, startPoint y: 114, endPoint x: 120, endPoint y: 115, distance: 52.8
click at [120, 115] on h3 "Cuenta laranja" at bounding box center [197, 117] width 155 height 8
click at [66, 124] on button "Documentação" at bounding box center [60, 130] width 73 height 15
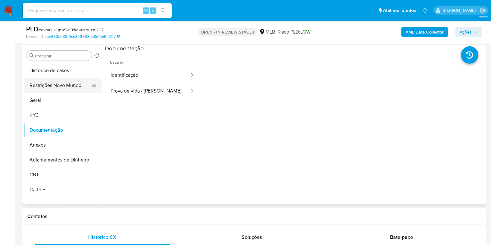
click at [59, 87] on button "Restrições Novo Mundo" at bounding box center [60, 85] width 73 height 15
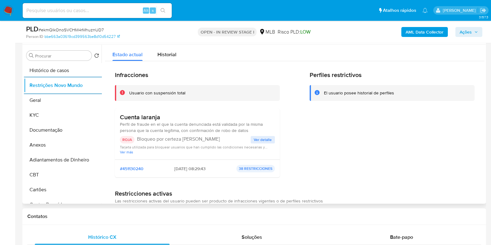
click at [268, 138] on span "Ver detalle" at bounding box center [263, 140] width 18 height 6
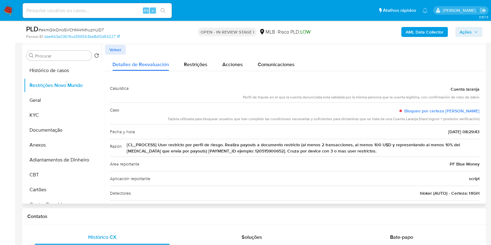
drag, startPoint x: 222, startPoint y: 144, endPoint x: 399, endPoint y: 153, distance: 177.1
click at [429, 150] on span "[CL_PROCESS] User restricto por perfil de riesgo. Realiza payouts a documento r…" at bounding box center [303, 148] width 353 height 12
click at [389, 151] on span "[CL_PROCESS] User restricto por perfil de riesgo. Realiza payouts a documento r…" at bounding box center [303, 148] width 353 height 12
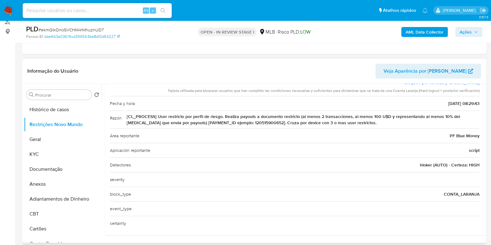
scroll to position [29, 0]
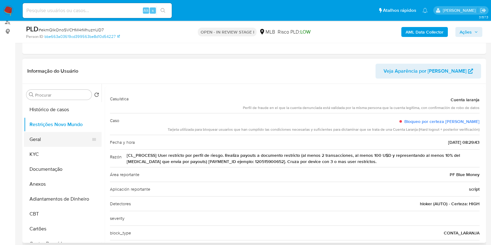
click at [35, 138] on button "Geral" at bounding box center [60, 139] width 73 height 15
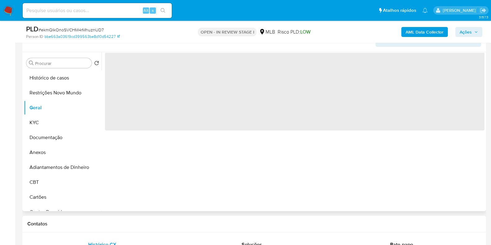
scroll to position [117, 0]
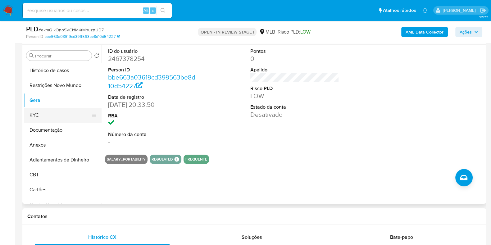
click at [36, 113] on button "KYC" at bounding box center [60, 115] width 73 height 15
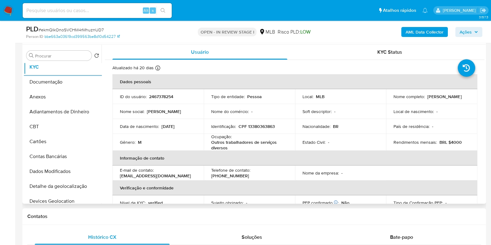
scroll to position [155, 0]
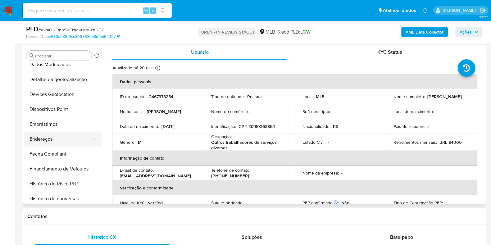
click at [56, 140] on button "Endereços" at bounding box center [60, 139] width 73 height 15
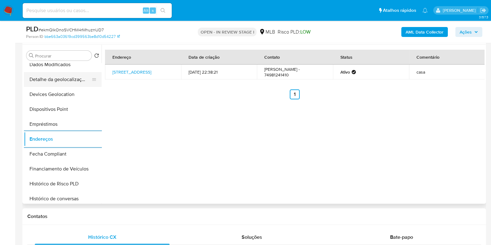
click at [58, 77] on button "Detalhe da geolocalização" at bounding box center [60, 79] width 73 height 15
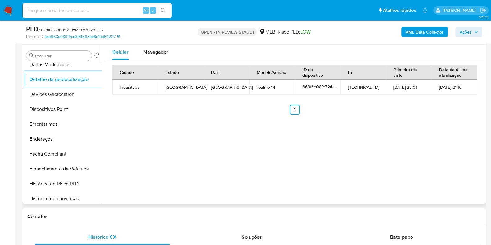
scroll to position [0, 0]
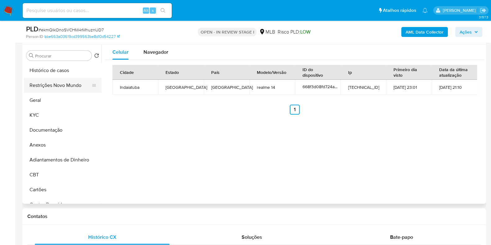
click at [56, 78] on button "Restrições Novo Mundo" at bounding box center [60, 85] width 73 height 15
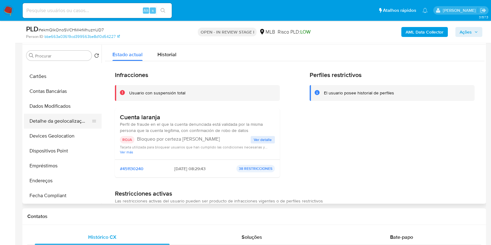
scroll to position [116, 0]
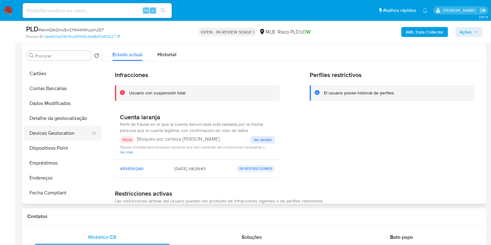
drag, startPoint x: 51, startPoint y: 137, endPoint x: 50, endPoint y: 140, distance: 3.2
click at [51, 138] on button "Devices Geolocation" at bounding box center [60, 133] width 73 height 15
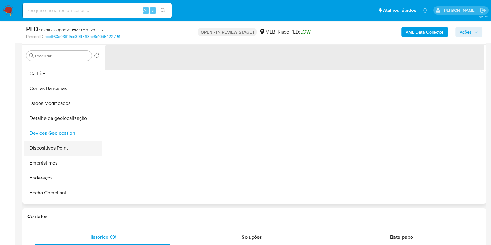
click at [50, 146] on button "Dispositivos Point" at bounding box center [60, 148] width 73 height 15
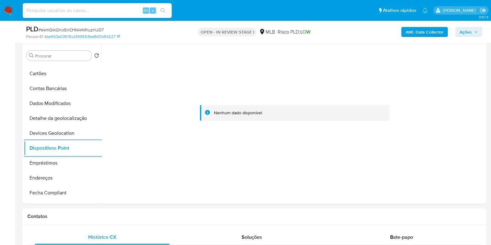
click at [422, 36] on b "AML Data Collector" at bounding box center [425, 32] width 38 height 10
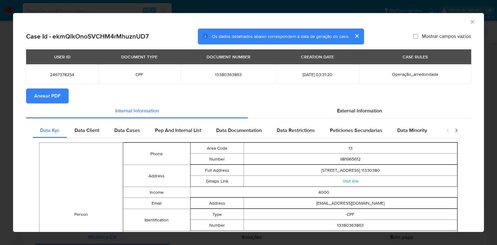
click at [54, 95] on span "Anexar PDF" at bounding box center [47, 96] width 26 height 14
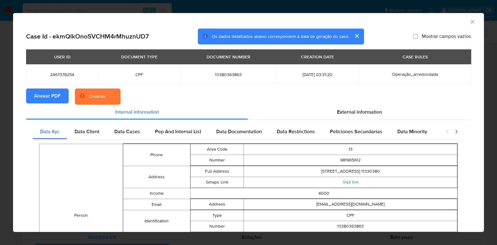
click at [0, 97] on div "AML Data Collector Case Id - ekmQlkOnoSVCHM4rMhuznUD7 Os dados detalhados abaix…" at bounding box center [248, 122] width 497 height 245
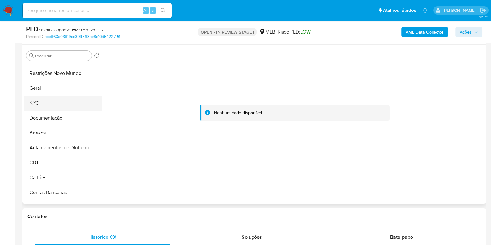
scroll to position [0, 0]
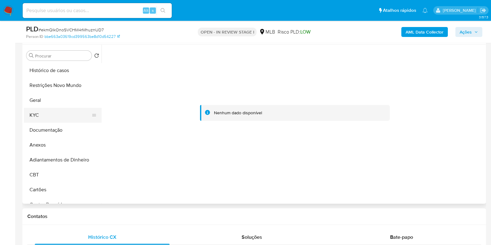
click at [56, 108] on button "KYC" at bounding box center [60, 115] width 73 height 15
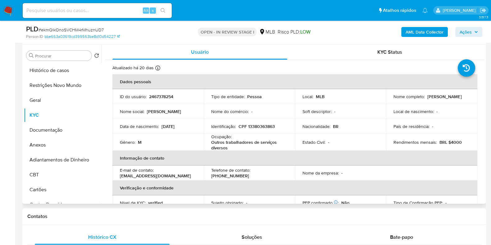
drag, startPoint x: 468, startPoint y: 96, endPoint x: 426, endPoint y: 97, distance: 42.0
click at [426, 97] on td "Nome completo : Jose Vaz da Silva" at bounding box center [431, 96] width 91 height 15
copy p "Jose Vaz da Silva"
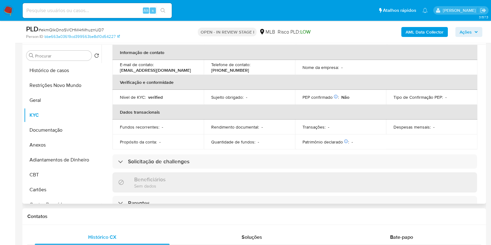
scroll to position [272, 0]
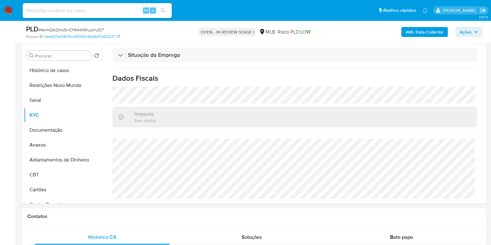
click at [472, 32] on span "Ações" at bounding box center [466, 32] width 12 height 10
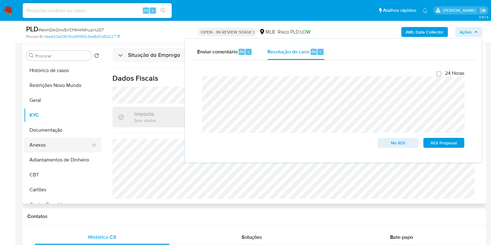
click at [46, 149] on button "Anexos" at bounding box center [60, 145] width 73 height 15
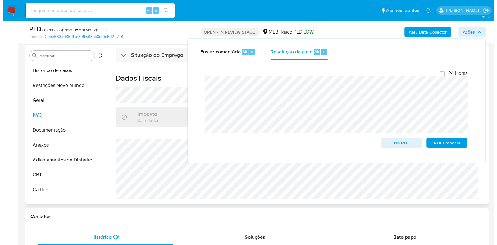
scroll to position [0, 0]
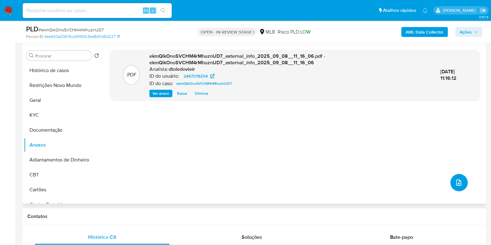
click at [460, 182] on icon "upload-file" at bounding box center [458, 182] width 7 height 7
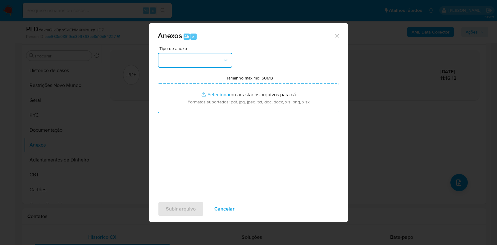
click at [216, 63] on button "button" at bounding box center [195, 60] width 75 height 15
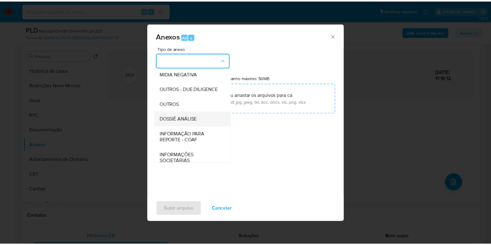
scroll to position [96, 0]
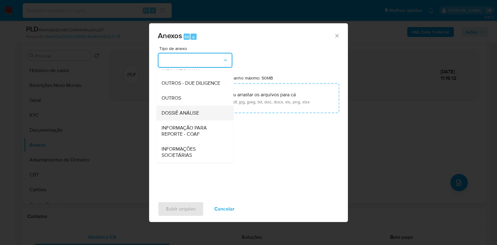
click at [192, 113] on span "DOSSIÊ ANÁLISE" at bounding box center [181, 113] width 38 height 6
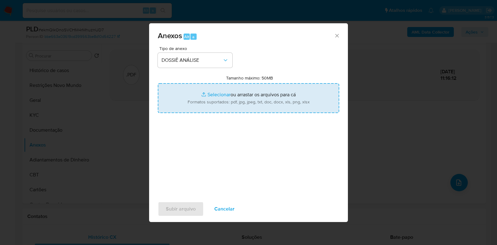
type input "C:\fakepath\SAR - CPF 13380363863 - JOSE VAZ DA SILVA.pdf"
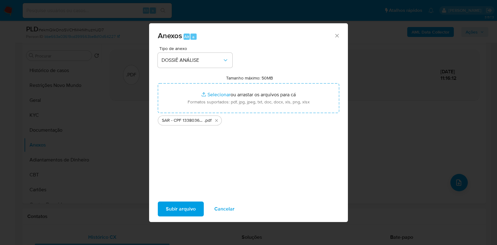
click at [172, 211] on span "Subir arquivo" at bounding box center [181, 209] width 30 height 14
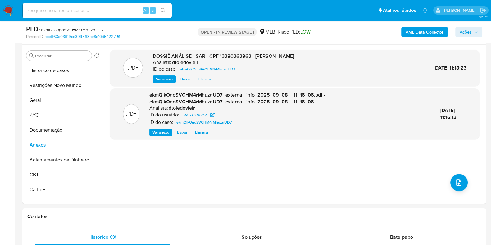
click at [472, 31] on span "Ações" at bounding box center [469, 32] width 18 height 9
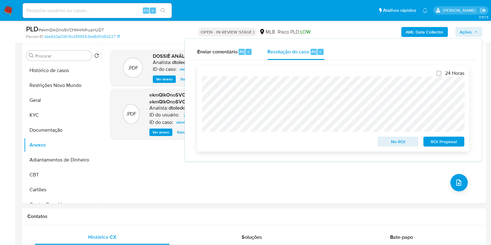
click at [441, 141] on span "ROI Proposal" at bounding box center [444, 141] width 32 height 9
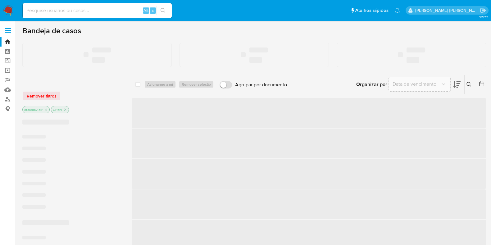
click at [84, 11] on input at bounding box center [97, 11] width 149 height 8
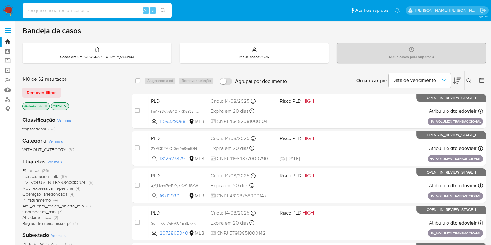
paste input "1498942097"
type input "1498942097"
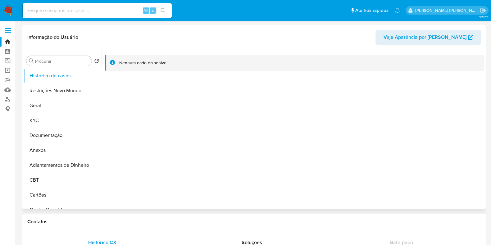
select select "10"
click at [94, 11] on input at bounding box center [97, 11] width 149 height 8
paste input "281153916"
type input "281153916"
select select "10"
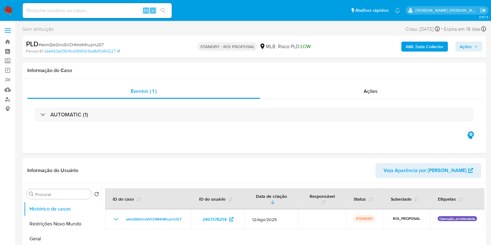
select select "10"
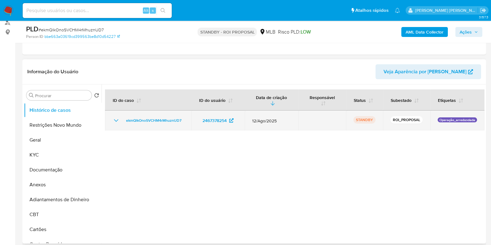
scroll to position [77, 0]
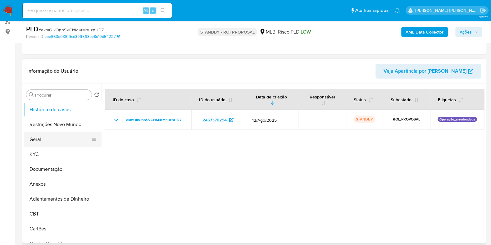
click at [50, 136] on button "Geral" at bounding box center [60, 139] width 73 height 15
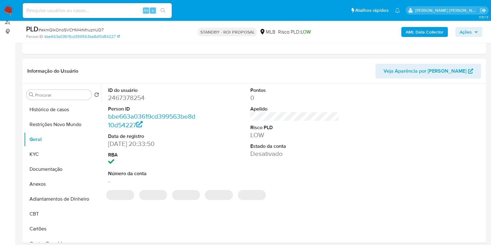
click at [122, 99] on dd "2467378254" at bounding box center [152, 98] width 89 height 9
click at [121, 99] on dd "2467378254" at bounding box center [152, 98] width 89 height 9
click at [124, 97] on dd "2467378254" at bounding box center [152, 98] width 89 height 9
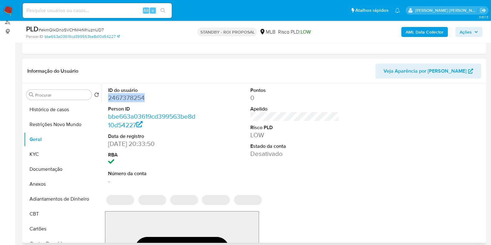
copy dd "2467378254"
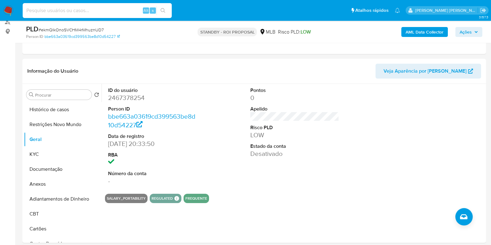
click at [95, 11] on input at bounding box center [97, 11] width 149 height 8
paste input "659189657"
type input "659189657"
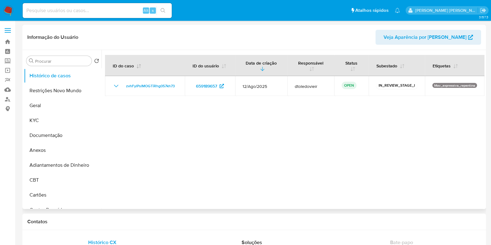
select select "10"
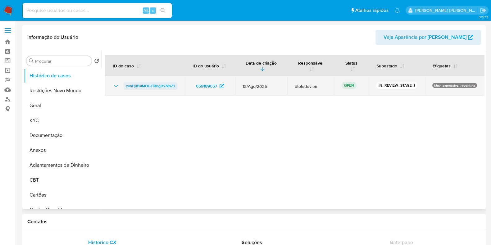
click at [144, 85] on span "zvhFylPslMOGTiRhg057kh73" at bounding box center [150, 85] width 49 height 7
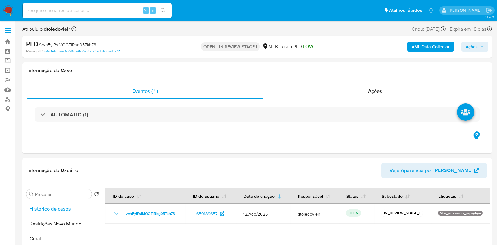
select select "10"
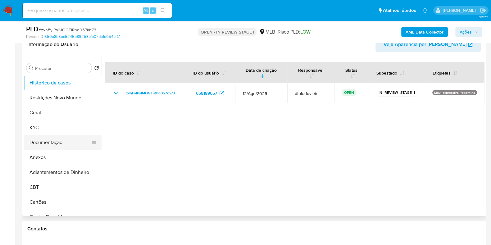
scroll to position [117, 0]
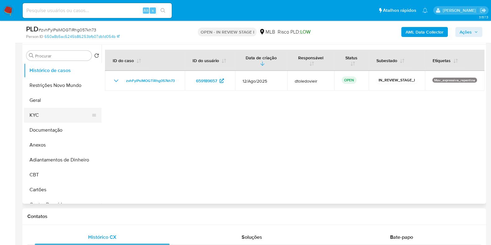
click at [61, 111] on button "KYC" at bounding box center [60, 115] width 73 height 15
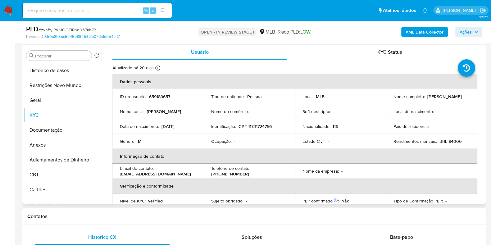
click at [258, 126] on p "CPF 11731724756" at bounding box center [255, 127] width 33 height 6
click at [51, 127] on button "Documentação" at bounding box center [60, 130] width 73 height 15
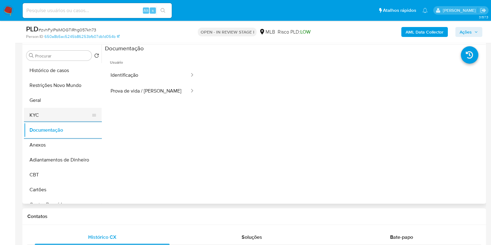
click at [62, 114] on button "KYC" at bounding box center [60, 115] width 73 height 15
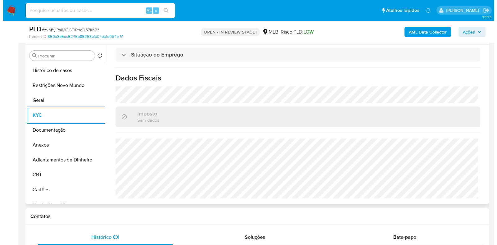
scroll to position [0, 0]
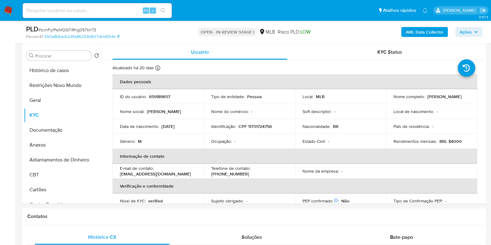
click at [413, 32] on b "AML Data Collector" at bounding box center [425, 32] width 38 height 10
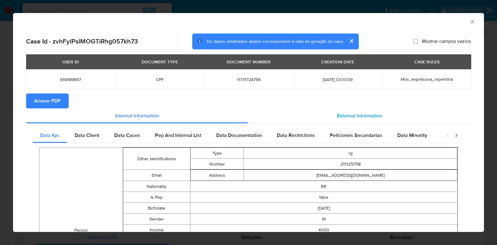
click at [371, 116] on span "External information" at bounding box center [359, 115] width 45 height 7
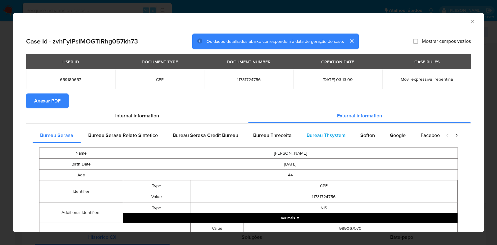
click at [315, 133] on span "Bureau Thsystem" at bounding box center [326, 135] width 39 height 7
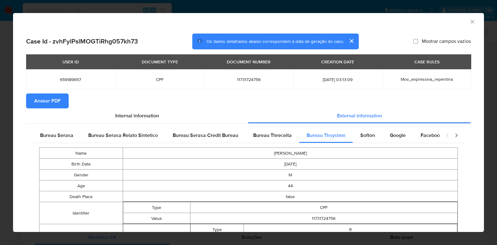
click at [243, 78] on span "11731724756" at bounding box center [249, 80] width 74 height 6
copy span "11731724756"
click at [5, 96] on div "AML Data Collector Case Id - zvhFylPslMOGTiRhg057kh73 Os dados detalhados abaix…" at bounding box center [248, 122] width 497 height 245
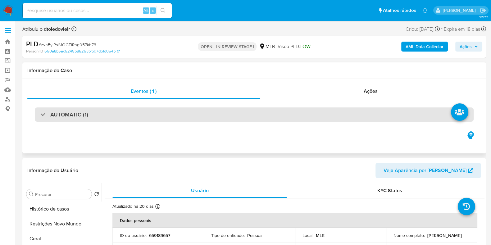
click at [89, 110] on div "AUTOMATIC (1)" at bounding box center [254, 115] width 439 height 14
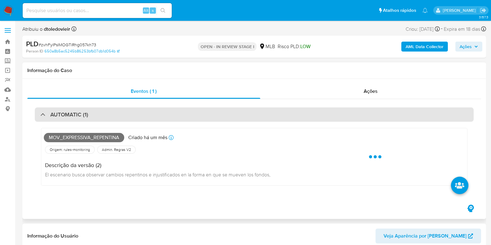
click at [99, 114] on div "AUTOMATIC (1)" at bounding box center [254, 115] width 439 height 14
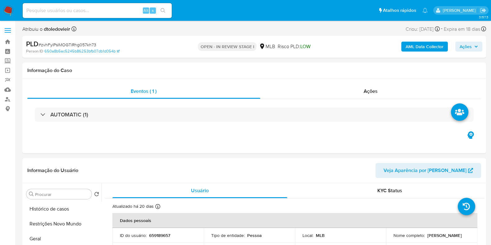
scroll to position [77, 0]
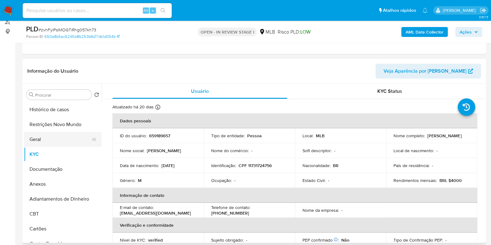
click at [62, 138] on button "Geral" at bounding box center [60, 139] width 73 height 15
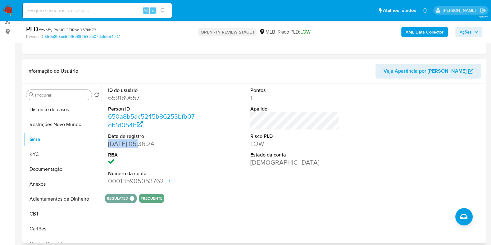
drag, startPoint x: 140, startPoint y: 143, endPoint x: 108, endPoint y: 145, distance: 32.1
click at [108, 145] on dd "15/10/2020 05:36:24" at bounding box center [152, 144] width 89 height 9
copy dd "15/10/2020"
click at [474, 37] on button "Ações" at bounding box center [469, 32] width 27 height 10
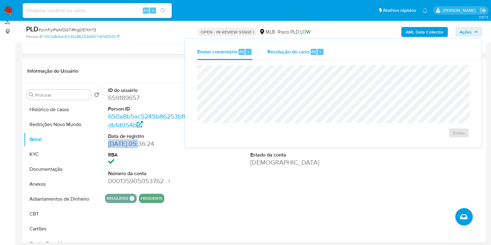
click at [308, 53] on span "Resolução do caso" at bounding box center [289, 51] width 42 height 7
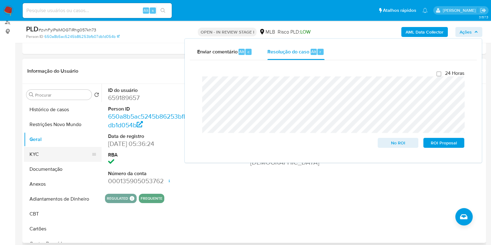
click at [44, 154] on button "KYC" at bounding box center [60, 154] width 73 height 15
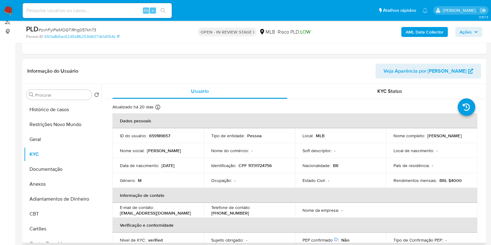
drag, startPoint x: 469, startPoint y: 139, endPoint x: 385, endPoint y: 140, distance: 84.5
click at [386, 140] on td "Nome completo : Antonio Anderson Dos Santos Arruda" at bounding box center [431, 135] width 91 height 15
copy p "Antonio Anderson Dos Santos Arruda"
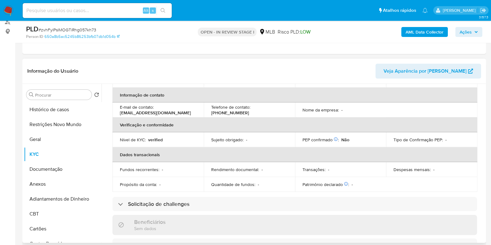
scroll to position [0, 0]
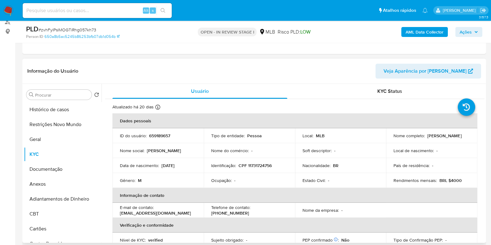
click at [260, 165] on p "CPF 11731724756" at bounding box center [255, 166] width 33 height 6
copy p "11731724756"
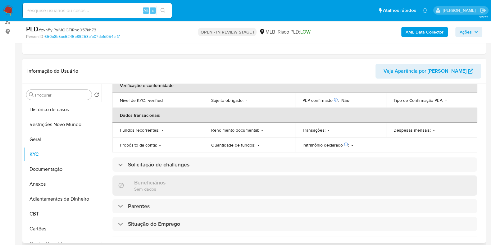
scroll to position [270, 0]
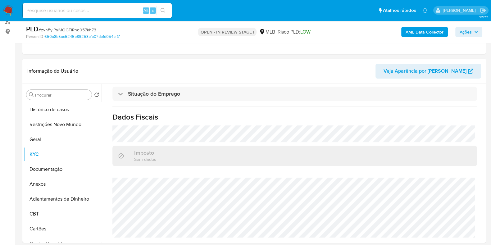
copy p "11731724756"
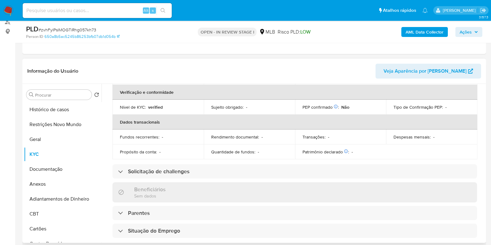
scroll to position [0, 0]
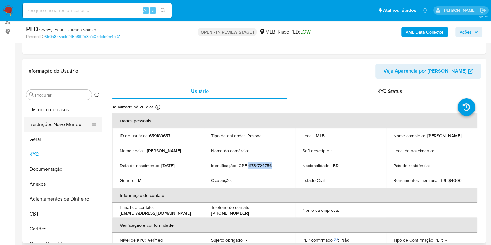
click at [54, 122] on button "Restrições Novo Mundo" at bounding box center [60, 124] width 73 height 15
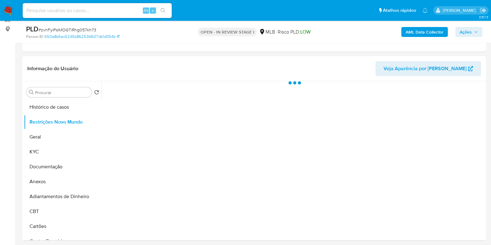
scroll to position [117, 0]
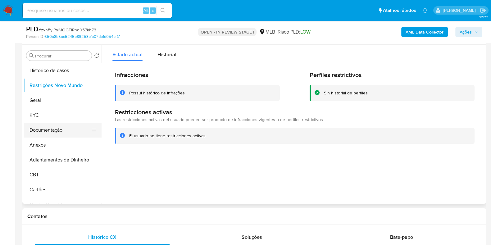
click at [62, 131] on button "Documentação" at bounding box center [60, 130] width 73 height 15
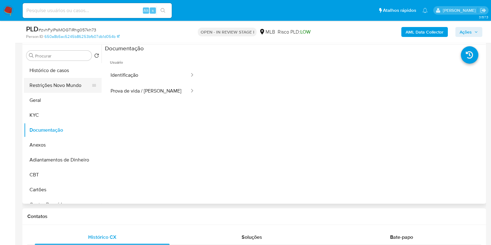
click at [53, 81] on button "Restrições Novo Mundo" at bounding box center [60, 85] width 73 height 15
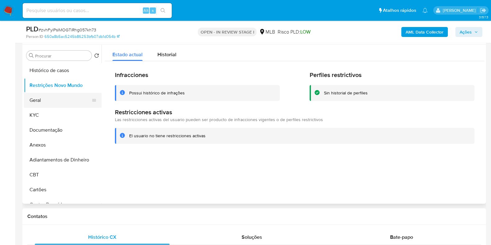
click at [40, 96] on button "Geral" at bounding box center [60, 100] width 73 height 15
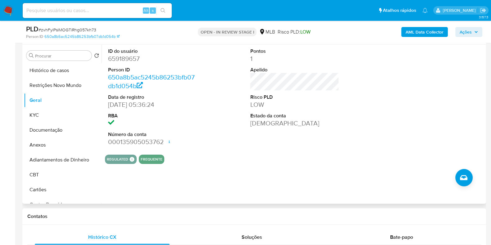
click at [167, 44] on div "Informação do Usuário Veja Aparência por Pessoa" at bounding box center [254, 32] width 464 height 25
click at [42, 115] on button "KYC" at bounding box center [60, 115] width 73 height 15
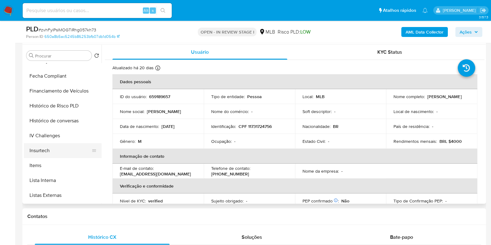
scroll to position [194, 0]
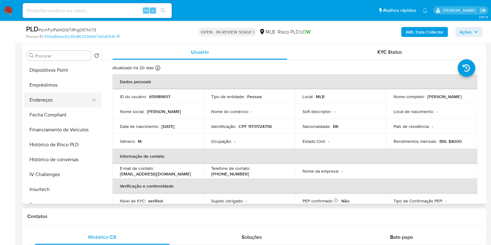
click at [67, 96] on button "Endereços" at bounding box center [60, 100] width 73 height 15
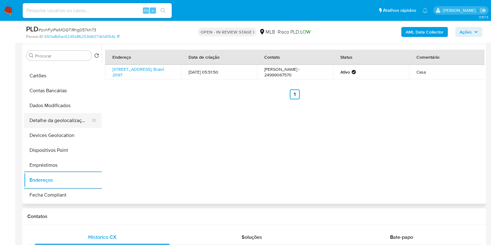
scroll to position [117, 0]
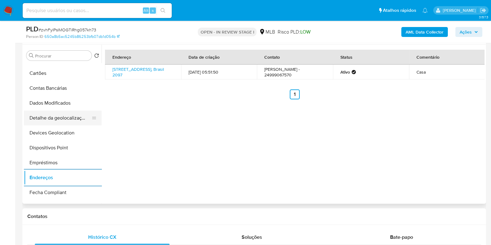
click at [71, 119] on button "Detalhe da geolocalização" at bounding box center [60, 118] width 73 height 15
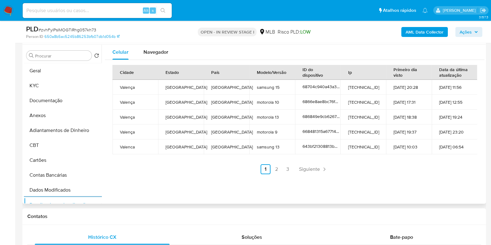
scroll to position [0, 0]
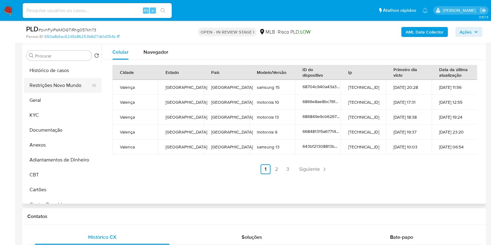
click at [66, 84] on button "Restrições Novo Mundo" at bounding box center [60, 85] width 73 height 15
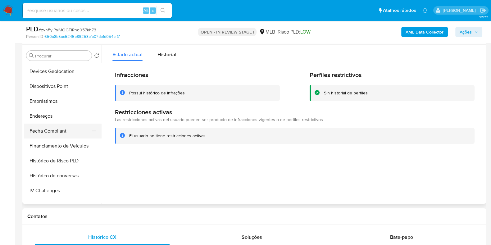
scroll to position [194, 0]
click at [68, 70] on button "Dispositivos Point" at bounding box center [60, 70] width 73 height 15
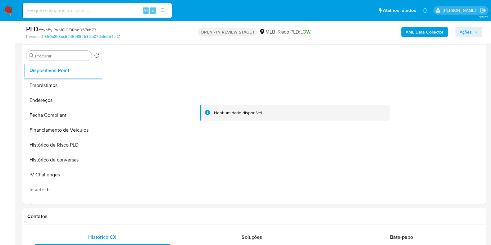
click at [425, 31] on b "AML Data Collector" at bounding box center [425, 32] width 38 height 10
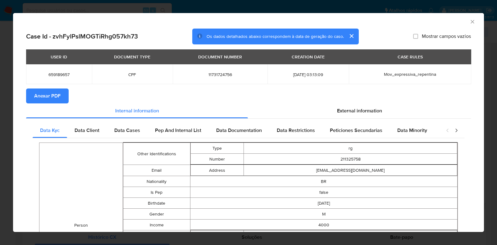
click at [62, 101] on button "Anexar PDF" at bounding box center [47, 96] width 43 height 15
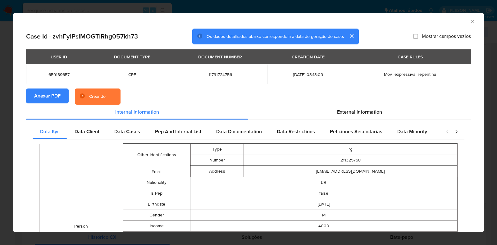
click at [0, 117] on div "AML Data Collector Case Id - zvhFylPslMOGTiRhg057kh73 Os dados detalhados abaix…" at bounding box center [248, 122] width 497 height 245
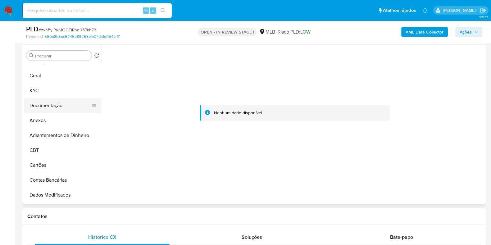
scroll to position [0, 0]
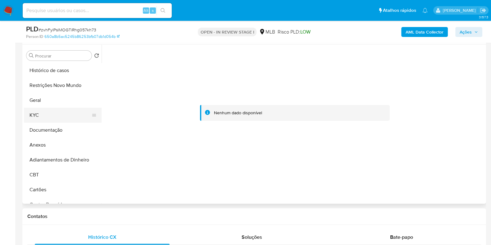
click at [58, 119] on button "KYC" at bounding box center [60, 115] width 73 height 15
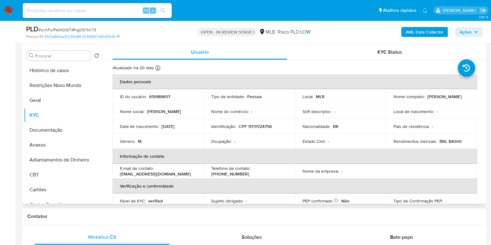
drag, startPoint x: 468, startPoint y: 97, endPoint x: 388, endPoint y: 102, distance: 79.4
click at [388, 102] on td "Nome completo : Antonio Anderson Dos Santos Arruda" at bounding box center [431, 96] width 91 height 15
copy p "Antonio Anderson Dos Santos Arruda"
click at [71, 75] on button "Histórico de casos" at bounding box center [60, 70] width 73 height 15
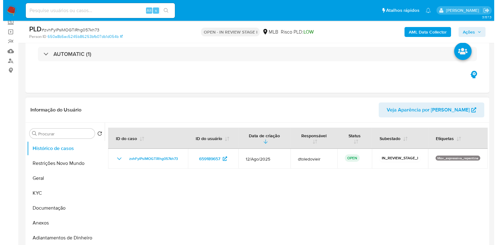
scroll to position [77, 0]
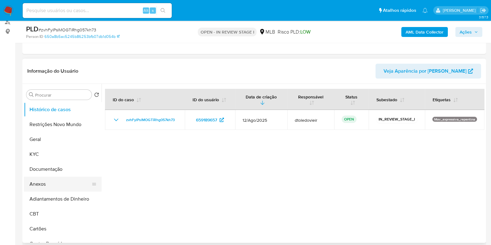
click at [45, 179] on button "Anexos" at bounding box center [60, 184] width 73 height 15
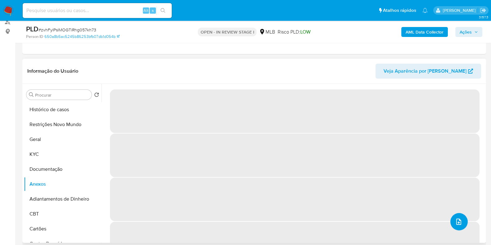
click at [459, 221] on icon "upload-file" at bounding box center [458, 221] width 7 height 7
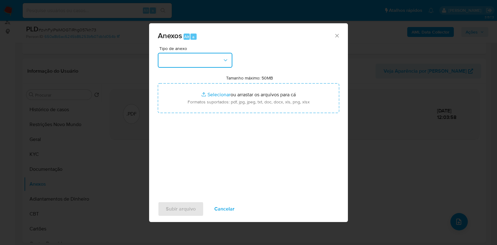
click at [212, 64] on button "button" at bounding box center [195, 60] width 75 height 15
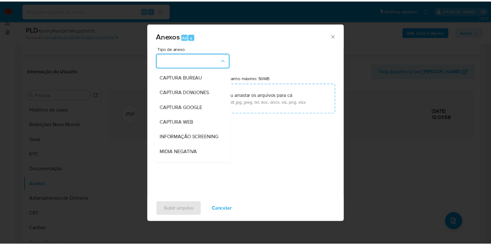
scroll to position [96, 0]
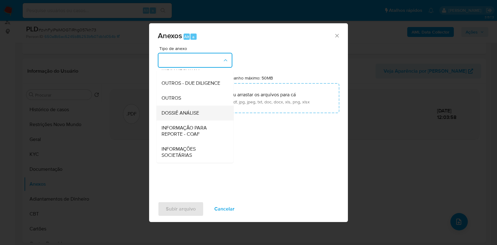
click at [207, 110] on div "DOSSIÊ ANÁLISE" at bounding box center [193, 113] width 63 height 15
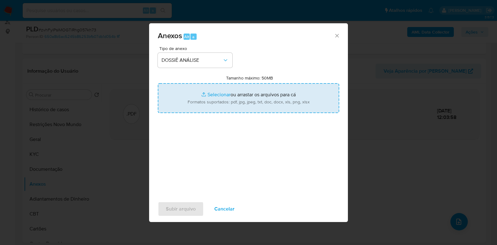
type input "C:\fakepath\SAR - CPF 11731724756 - ANTONIO ANDERSON DOS SANTOS ARRUDA.pdf"
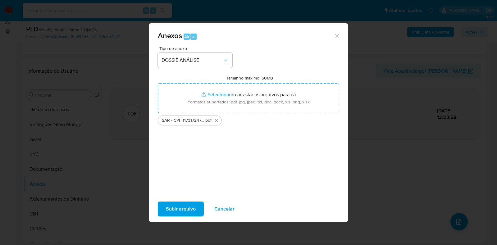
click at [170, 205] on span "Subir arquivo" at bounding box center [181, 209] width 30 height 14
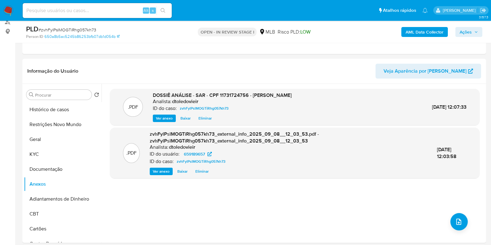
click at [467, 32] on span "Ações" at bounding box center [466, 32] width 12 height 10
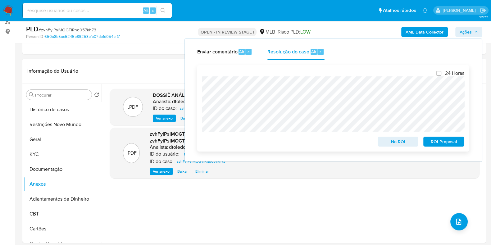
click at [443, 144] on span "ROI Proposal" at bounding box center [444, 141] width 32 height 9
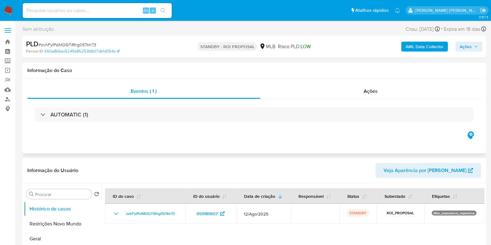
select select "10"
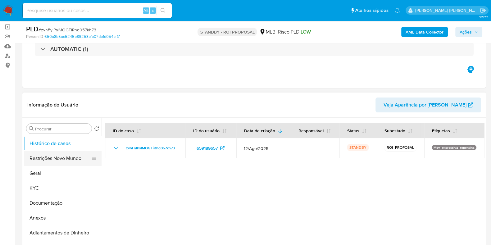
scroll to position [77, 0]
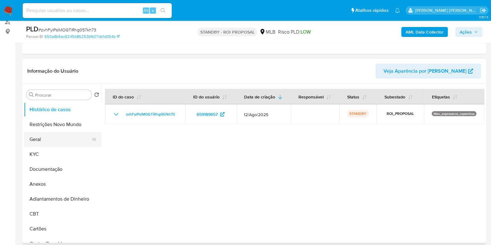
click at [43, 141] on button "Geral" at bounding box center [60, 139] width 73 height 15
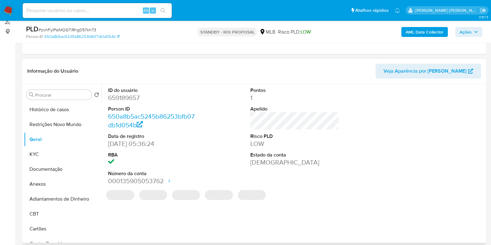
click at [127, 99] on dd "659189657" at bounding box center [152, 98] width 89 height 9
copy dd "659189657"
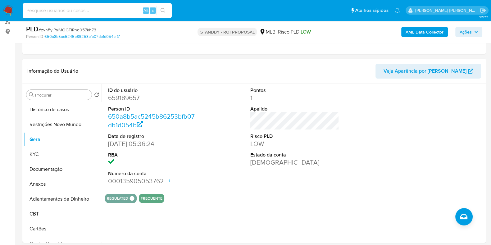
click at [99, 9] on input at bounding box center [97, 11] width 149 height 8
paste input "288826462"
type input "288826462"
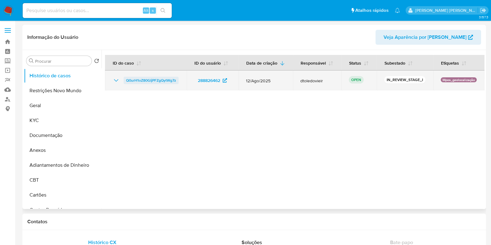
select select "10"
click at [170, 84] on span "Q0urH1oZ80GIjPFZgQytWg7z" at bounding box center [151, 80] width 50 height 7
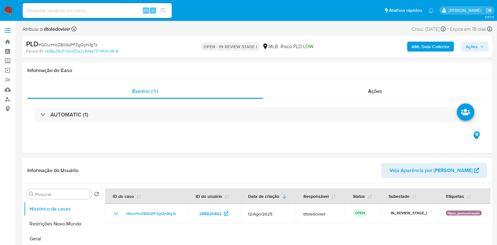
select select "10"
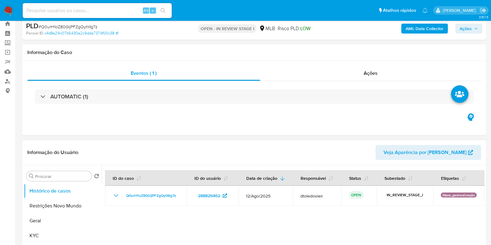
scroll to position [77, 0]
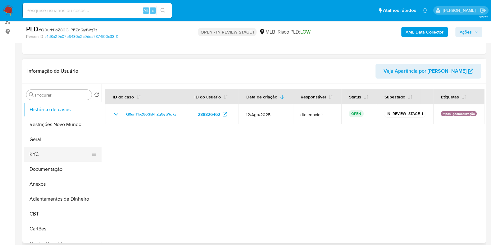
click at [61, 148] on button "KYC" at bounding box center [60, 154] width 73 height 15
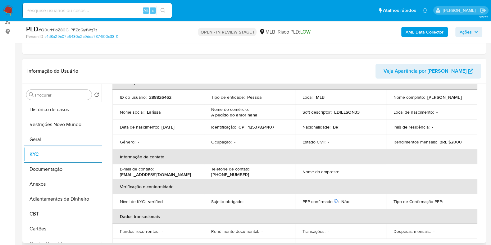
scroll to position [0, 0]
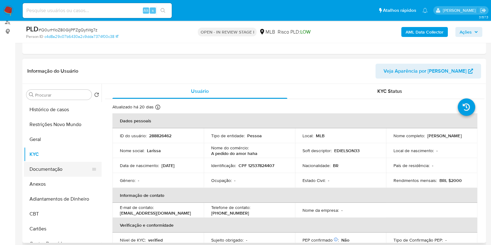
click at [79, 168] on button "Documentação" at bounding box center [60, 169] width 73 height 15
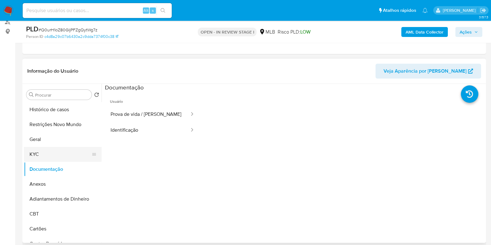
click at [64, 154] on button "KYC" at bounding box center [60, 154] width 73 height 15
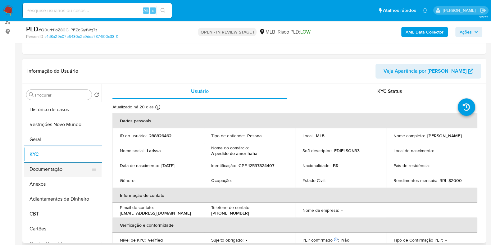
click at [53, 165] on button "Documentação" at bounding box center [60, 169] width 73 height 15
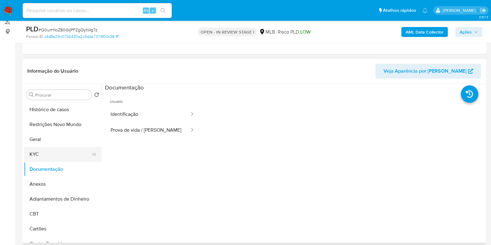
click at [56, 154] on button "KYC" at bounding box center [60, 154] width 73 height 15
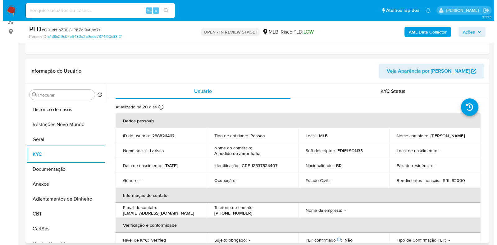
scroll to position [117, 0]
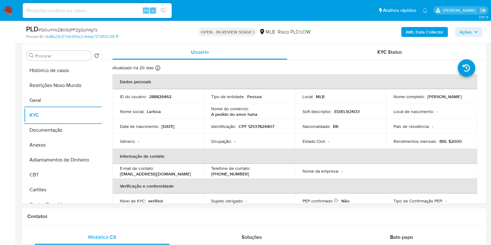
click at [421, 25] on div "AML Data Collector Ações" at bounding box center [407, 32] width 150 height 15
click at [419, 29] on b "AML Data Collector" at bounding box center [425, 32] width 38 height 10
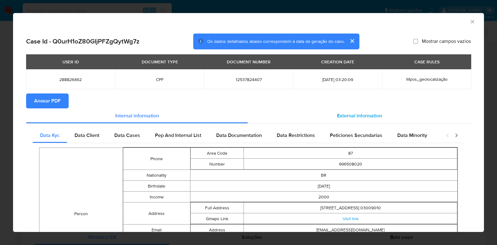
click at [347, 111] on div "External information" at bounding box center [359, 115] width 223 height 15
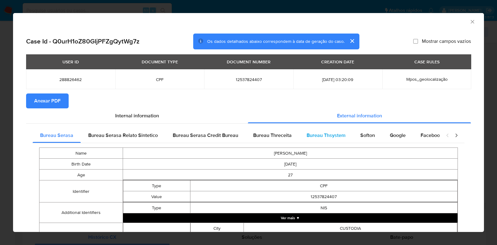
click at [328, 133] on span "Bureau Thsystem" at bounding box center [326, 135] width 39 height 7
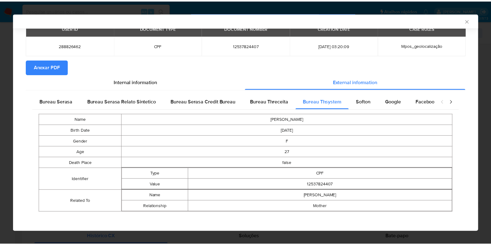
scroll to position [0, 0]
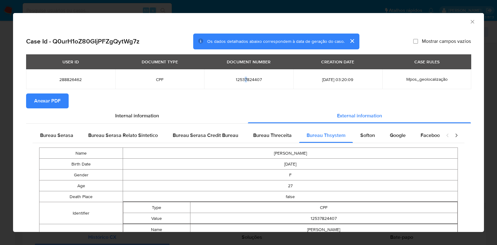
click at [243, 76] on td "12537824407" at bounding box center [248, 79] width 89 height 20
click at [243, 79] on span "12537824407" at bounding box center [249, 80] width 74 height 6
click at [0, 134] on div "AML Data Collector Case Id - Q0urH1oZ80GIjPFZgQytWg7z Os dados detalhados abaix…" at bounding box center [248, 122] width 497 height 245
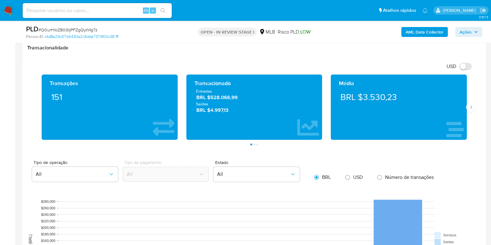
scroll to position [427, 0]
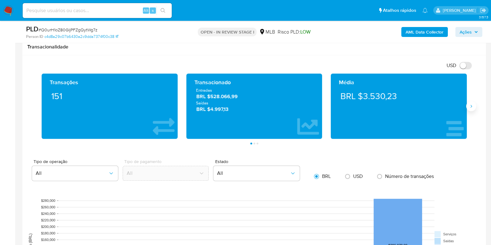
click at [471, 106] on icon "Siguiente" at bounding box center [471, 106] width 5 height 5
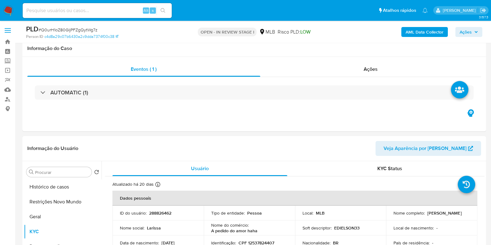
scroll to position [77, 0]
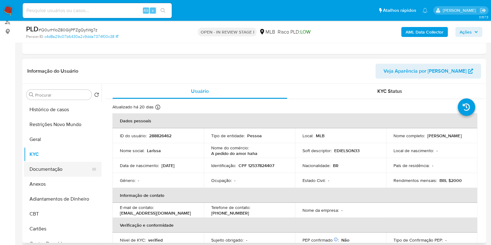
click at [62, 169] on button "Documentação" at bounding box center [60, 169] width 73 height 15
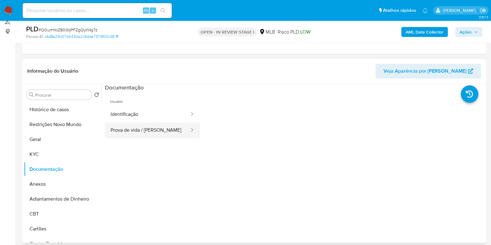
click at [170, 125] on button "Prova de vida / Selfie" at bounding box center [147, 130] width 85 height 16
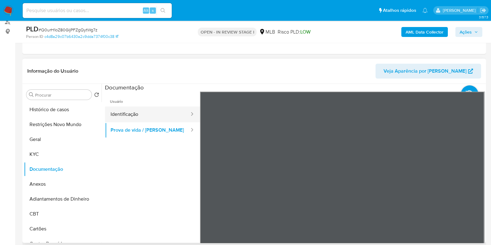
click at [164, 115] on button "Identificação" at bounding box center [147, 115] width 85 height 16
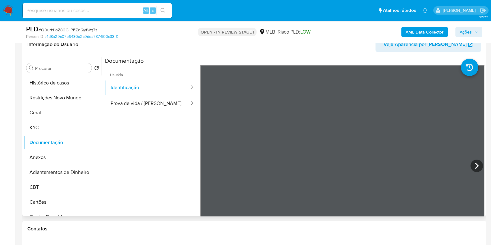
scroll to position [117, 0]
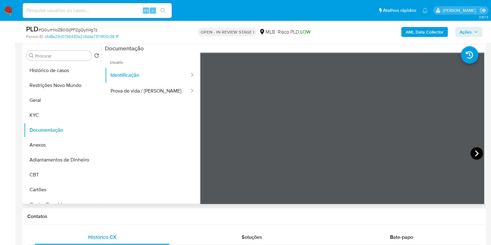
click at [477, 153] on icon at bounding box center [477, 153] width 12 height 12
click at [30, 109] on button "KYC" at bounding box center [60, 115] width 73 height 15
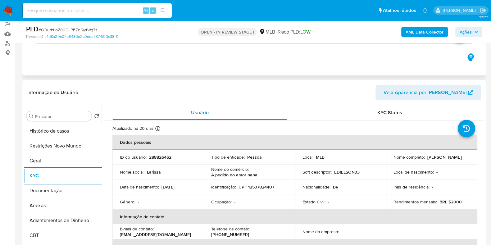
scroll to position [0, 0]
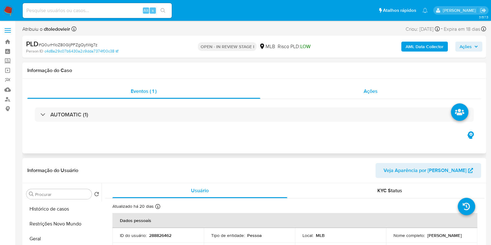
click at [392, 90] on div "Ações" at bounding box center [370, 91] width 221 height 15
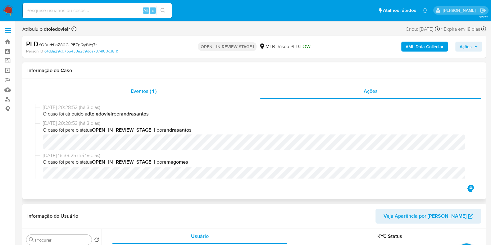
click at [144, 94] on span "Eventos ( 1 )" at bounding box center [144, 91] width 26 height 7
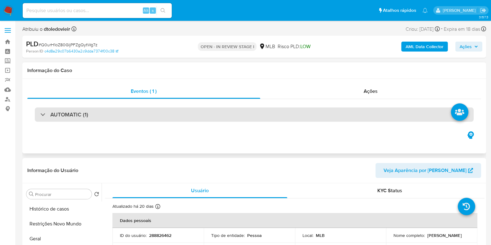
click at [246, 111] on div "AUTOMATIC (1)" at bounding box center [254, 115] width 439 height 14
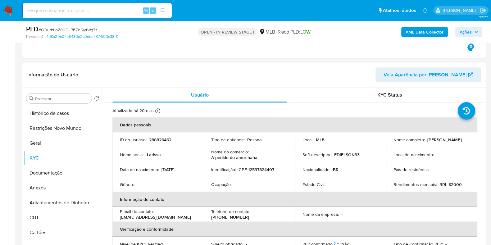
scroll to position [350, 0]
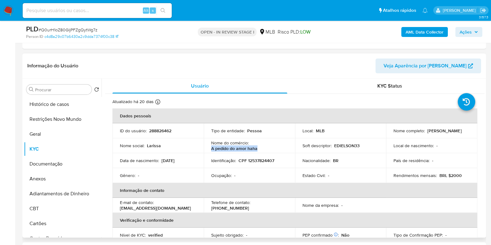
drag, startPoint x: 262, startPoint y: 149, endPoint x: 211, endPoint y: 150, distance: 51.3
click at [211, 150] on div "Nome do comércio : A pedido do amor haha" at bounding box center [249, 145] width 76 height 11
click at [352, 146] on p "EDIELSON33" at bounding box center [346, 146] width 25 height 6
click at [362, 145] on div "Soft descriptor : EDIELSON33" at bounding box center [341, 146] width 76 height 6
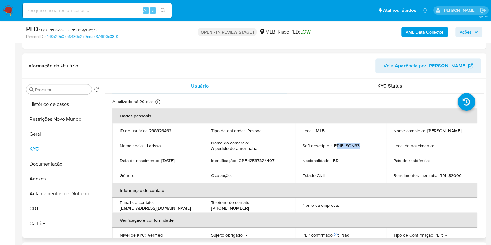
drag, startPoint x: 361, startPoint y: 145, endPoint x: 332, endPoint y: 147, distance: 28.7
click at [332, 147] on div "Soft descriptor : EDIELSON33" at bounding box center [341, 146] width 76 height 6
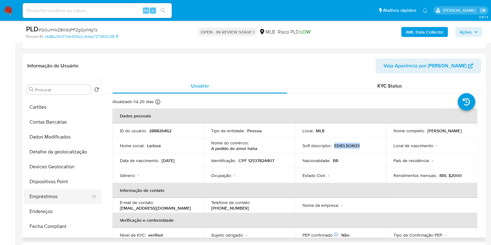
scroll to position [155, 0]
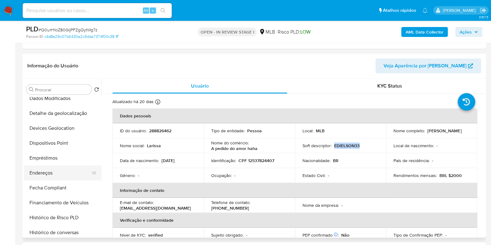
click at [62, 171] on button "Endereços" at bounding box center [60, 173] width 73 height 15
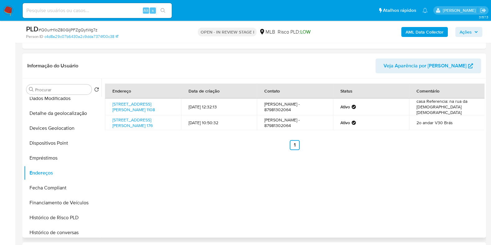
drag, startPoint x: 155, startPoint y: 129, endPoint x: 105, endPoint y: 117, distance: 51.7
click at [105, 117] on td "Rua Rodrigues Dos Santos 176, São Paulo, São Paulo, 03009010, Brasil 176" at bounding box center [143, 122] width 76 height 15
click at [146, 150] on ul "Anterior 1 Siguiente" at bounding box center [295, 145] width 380 height 10
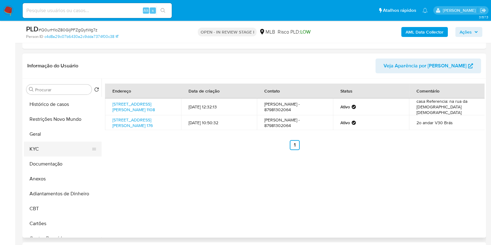
click at [49, 148] on button "KYC" at bounding box center [60, 149] width 73 height 15
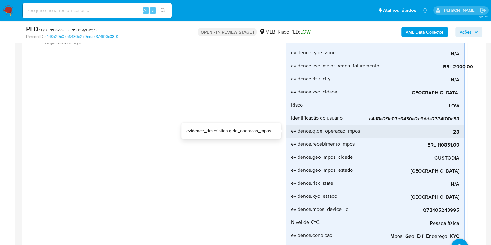
scroll to position [117, 0]
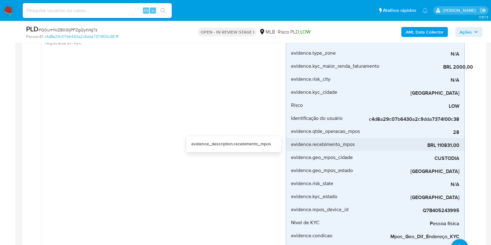
drag, startPoint x: 460, startPoint y: 145, endPoint x: 438, endPoint y: 148, distance: 21.9
click at [438, 148] on li "evidence.recebimento_mpos BRL 110831,00" at bounding box center [375, 144] width 178 height 13
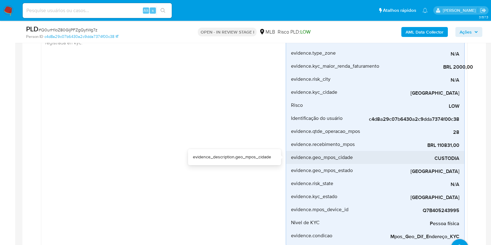
drag, startPoint x: 430, startPoint y: 159, endPoint x: 459, endPoint y: 158, distance: 28.9
click at [459, 158] on span "CUSTODIA" at bounding box center [412, 158] width 93 height 6
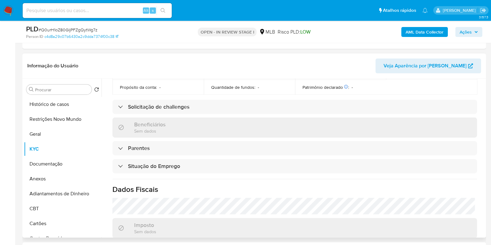
scroll to position [194, 0]
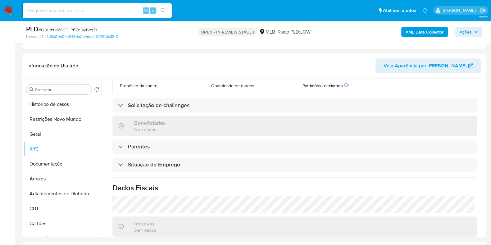
click at [459, 31] on button "Ações" at bounding box center [469, 32] width 27 height 10
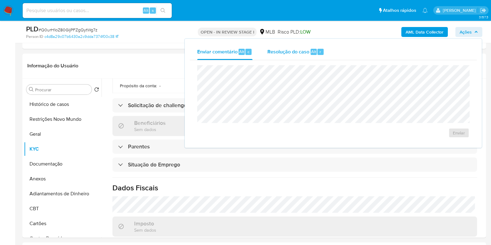
click at [299, 54] on span "Resolução do caso" at bounding box center [289, 51] width 42 height 7
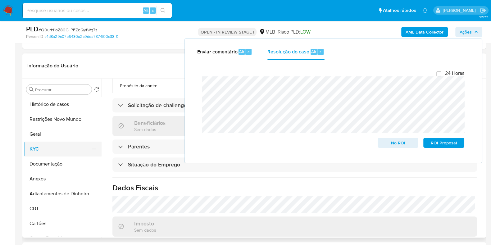
click at [46, 154] on button "KYC" at bounding box center [60, 149] width 73 height 15
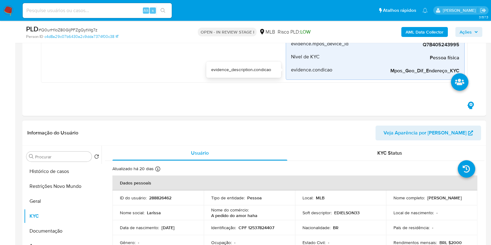
scroll to position [310, 0]
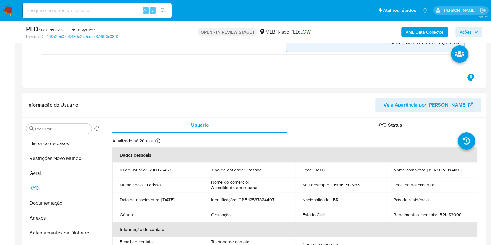
drag, startPoint x: 418, startPoint y: 175, endPoint x: 388, endPoint y: 173, distance: 29.9
click at [388, 173] on td "Nome completo : Larissa de Almeida Silva" at bounding box center [431, 170] width 91 height 15
copy p "Larissa de Almeida Silva"
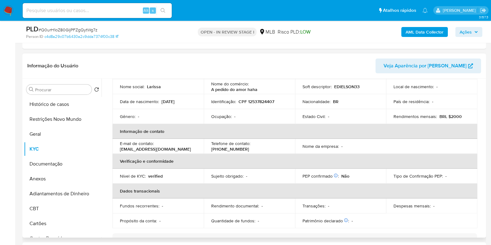
scroll to position [0, 0]
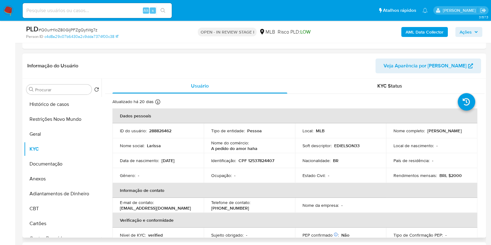
click at [261, 162] on p "CPF 12537824407" at bounding box center [257, 161] width 36 height 6
copy p "12537824407"
click at [49, 122] on button "Restrições Novo Mundo" at bounding box center [60, 119] width 73 height 15
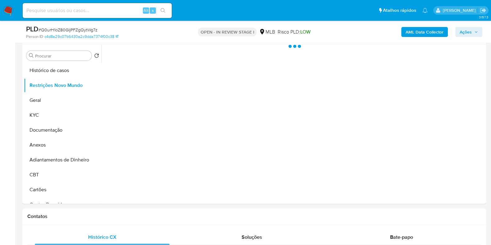
scroll to position [388, 0]
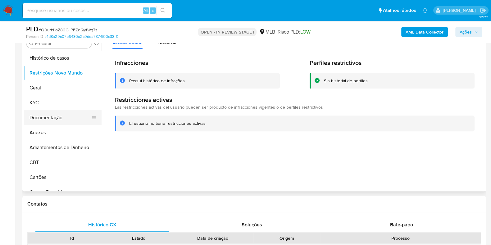
click at [58, 122] on button "Documentação" at bounding box center [60, 117] width 73 height 15
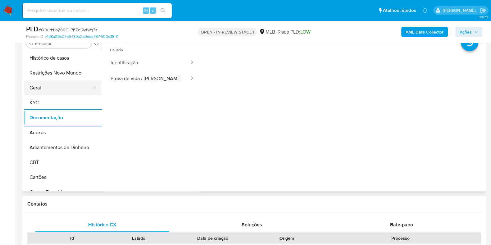
click at [60, 84] on button "Geral" at bounding box center [60, 87] width 73 height 15
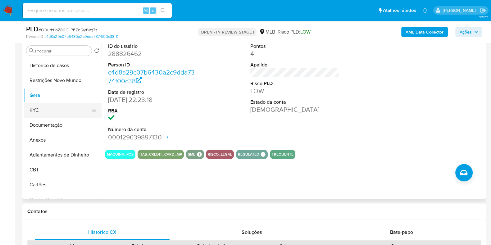
click at [44, 117] on button "KYC" at bounding box center [60, 110] width 73 height 15
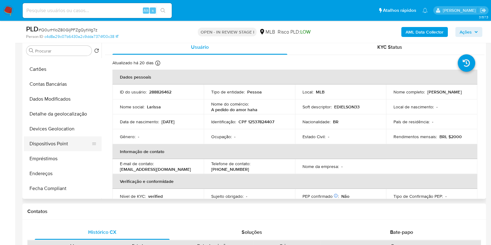
scroll to position [155, 0]
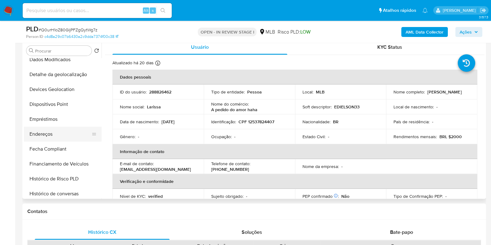
click at [50, 133] on button "Endereços" at bounding box center [60, 134] width 73 height 15
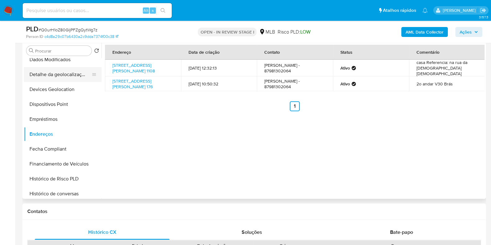
click at [66, 72] on button "Detalhe da geolocalização" at bounding box center [60, 74] width 73 height 15
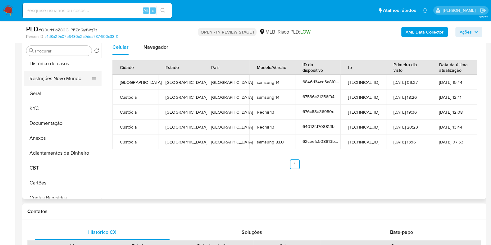
scroll to position [0, 0]
click at [58, 84] on button "Restrições Novo Mundo" at bounding box center [60, 80] width 73 height 15
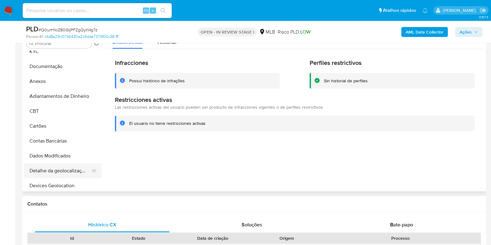
scroll to position [116, 0]
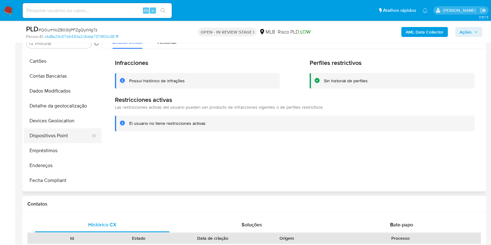
click at [57, 132] on button "Dispositivos Point" at bounding box center [60, 135] width 73 height 15
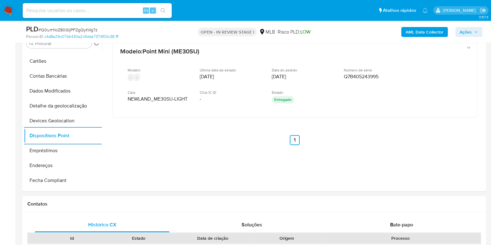
click at [426, 32] on b "AML Data Collector" at bounding box center [425, 32] width 38 height 10
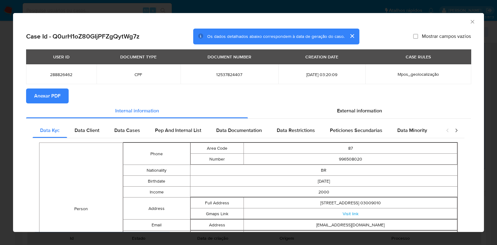
click at [60, 99] on span "Anexar PDF" at bounding box center [47, 96] width 26 height 14
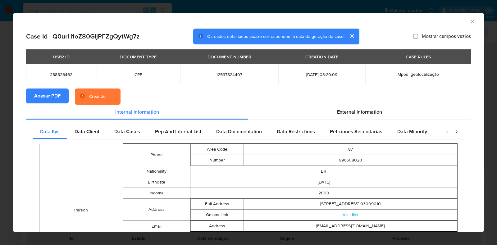
click at [5, 111] on div "AML Data Collector Case Id - Q0urH1oZ80GIjPFZgQytWg7z Os dados detalhados abaix…" at bounding box center [248, 122] width 497 height 245
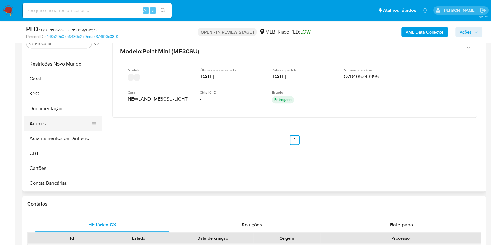
scroll to position [0, 0]
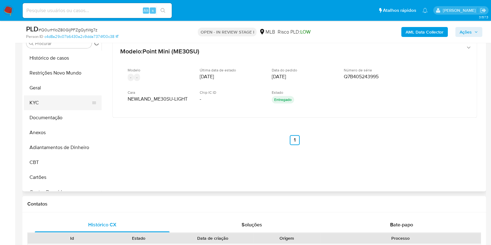
click at [50, 103] on button "KYC" at bounding box center [60, 102] width 73 height 15
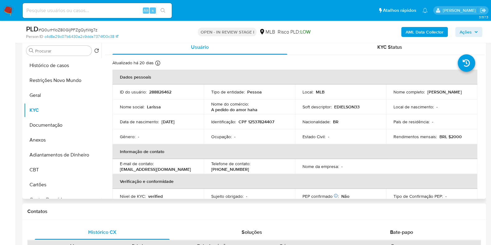
drag, startPoint x: 446, startPoint y: 93, endPoint x: 386, endPoint y: 93, distance: 60.0
click at [386, 93] on td "Nome completo : Larissa de Almeida Silva" at bounding box center [431, 92] width 91 height 15
copy p "Larissa de Almeida Silva"
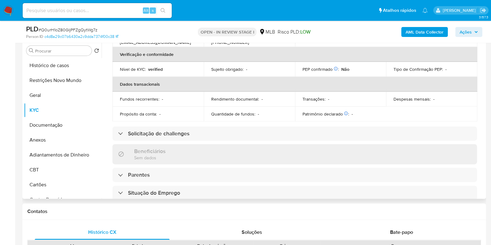
scroll to position [270, 0]
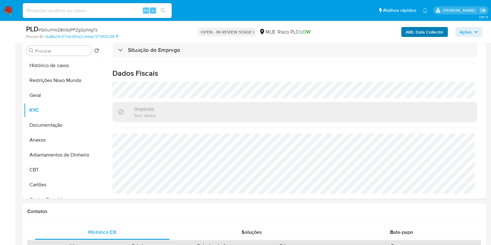
drag, startPoint x: 462, startPoint y: 32, endPoint x: 448, endPoint y: 35, distance: 14.9
click at [463, 32] on span "Ações" at bounding box center [466, 32] width 12 height 10
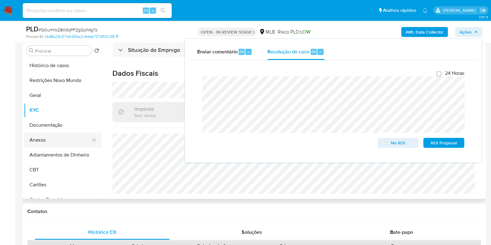
click at [54, 140] on button "Anexos" at bounding box center [60, 140] width 73 height 15
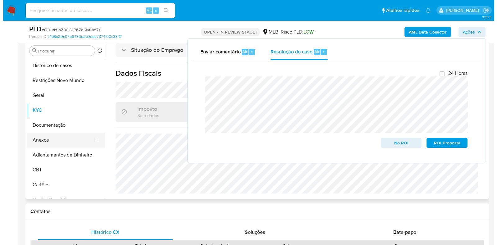
scroll to position [0, 0]
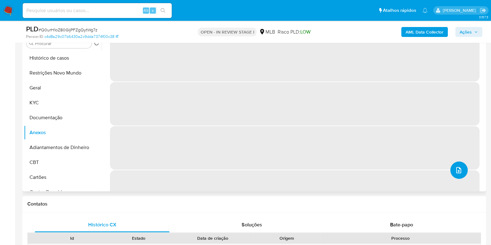
click at [456, 169] on icon "upload-file" at bounding box center [458, 170] width 7 height 7
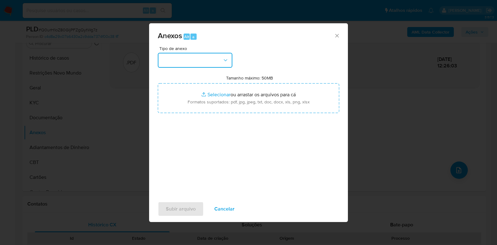
drag, startPoint x: 172, startPoint y: 55, endPoint x: 176, endPoint y: 63, distance: 8.8
click at [172, 56] on button "button" at bounding box center [195, 60] width 75 height 15
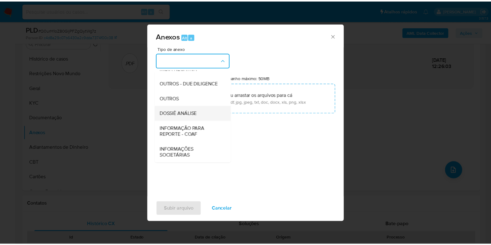
scroll to position [96, 0]
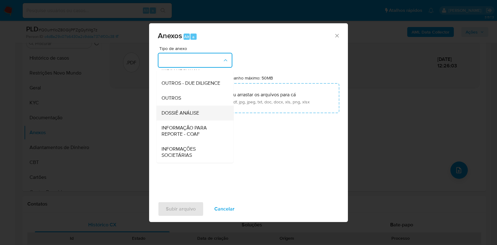
click at [193, 116] on span "DOSSIÊ ANÁLISE" at bounding box center [181, 113] width 38 height 6
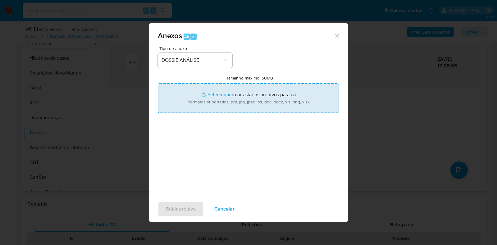
type input "C:\fakepath\SAR - CPF 12537824407 - LARISSA DE ALMEIDA SILVA.pdf"
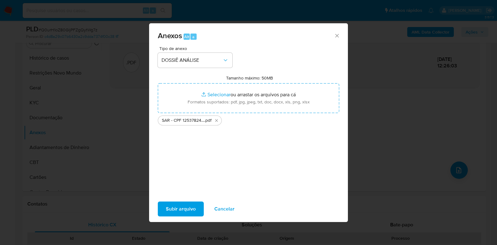
click at [171, 210] on span "Subir arquivo" at bounding box center [181, 209] width 30 height 14
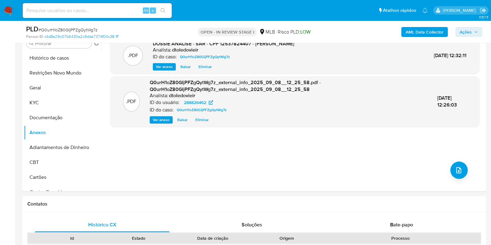
click at [475, 32] on icon "button" at bounding box center [477, 32] width 4 height 4
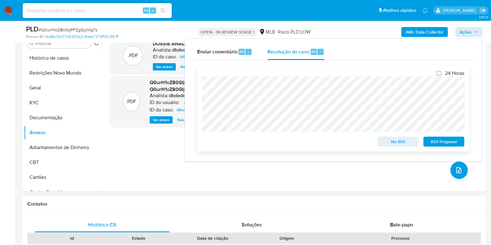
click at [451, 144] on span "ROI Proposal" at bounding box center [444, 141] width 32 height 9
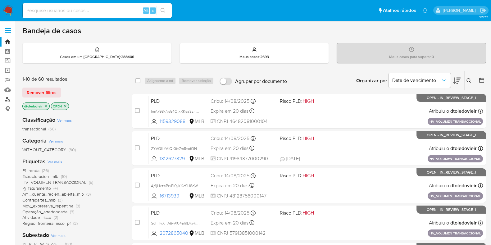
click at [6, 98] on link "Localizador de pessoas" at bounding box center [37, 99] width 74 height 10
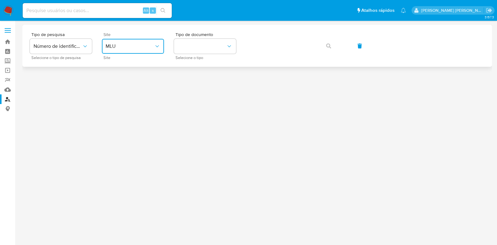
click at [136, 46] on span "MLU" at bounding box center [130, 46] width 48 height 6
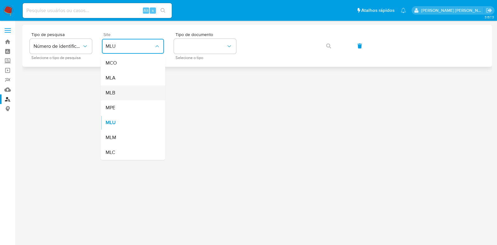
click at [125, 91] on div "MLB" at bounding box center [131, 92] width 51 height 15
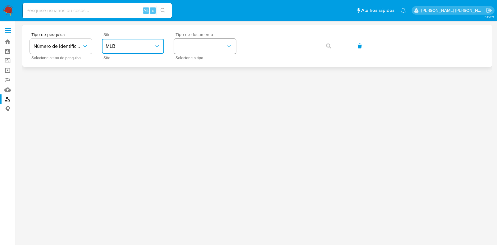
click at [208, 48] on button "identificationType" at bounding box center [205, 46] width 62 height 15
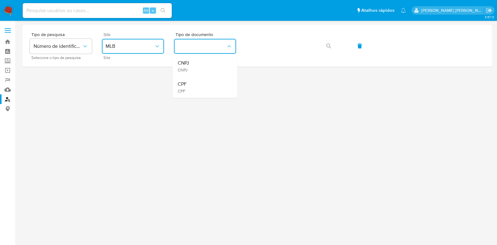
click at [195, 82] on div "CPF CPF" at bounding box center [203, 87] width 51 height 21
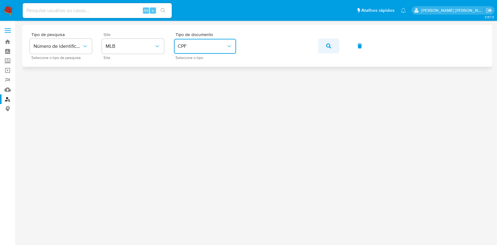
click at [334, 47] on button "button" at bounding box center [328, 46] width 21 height 15
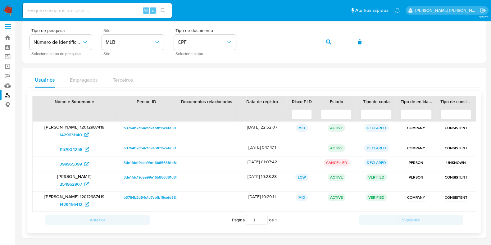
scroll to position [5, 0]
click at [80, 136] on span "1429631140" at bounding box center [71, 134] width 22 height 10
click at [72, 149] on span "1157904258" at bounding box center [70, 149] width 23 height 10
click at [71, 163] on span "398965399" at bounding box center [71, 164] width 22 height 10
click at [75, 184] on span "254952907" at bounding box center [71, 184] width 22 height 10
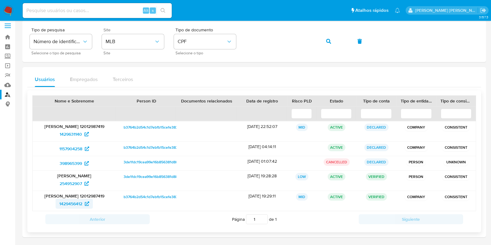
click at [74, 204] on span "1429456412" at bounding box center [70, 204] width 23 height 10
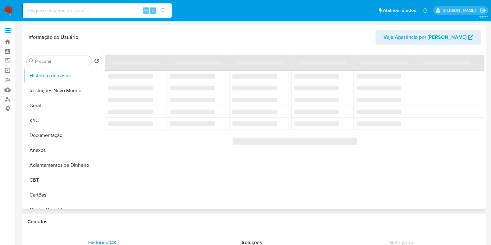
select select "10"
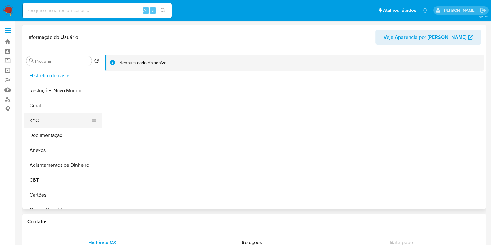
click at [63, 125] on button "KYC" at bounding box center [60, 120] width 73 height 15
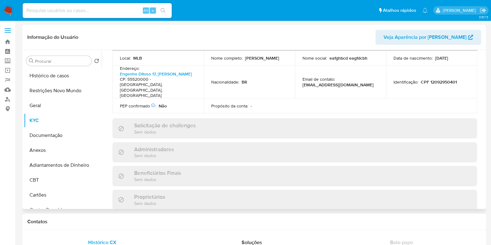
scroll to position [386, 0]
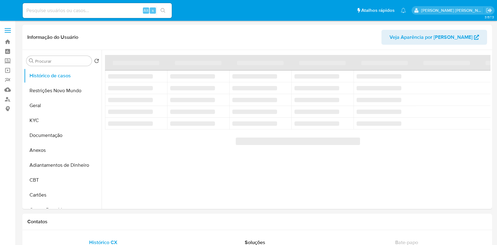
select select "10"
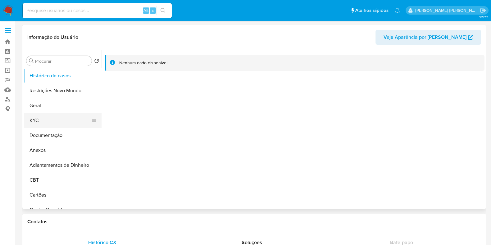
click at [67, 117] on button "KYC" at bounding box center [60, 120] width 73 height 15
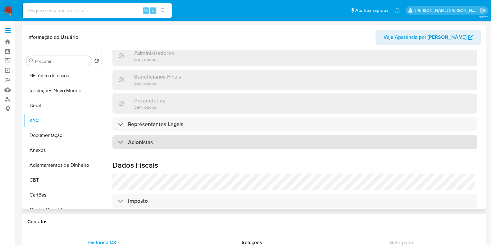
scroll to position [365, 0]
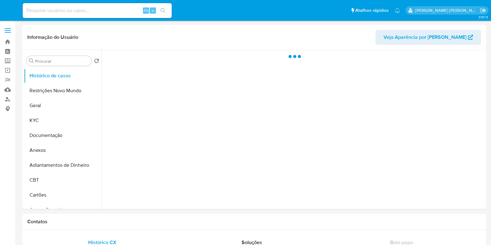
select select "10"
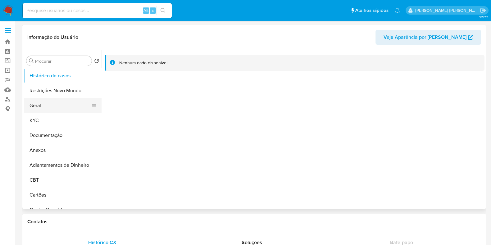
click at [56, 110] on button "Geral" at bounding box center [60, 105] width 73 height 15
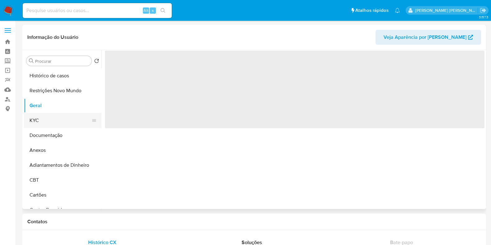
click at [52, 117] on button "KYC" at bounding box center [60, 120] width 73 height 15
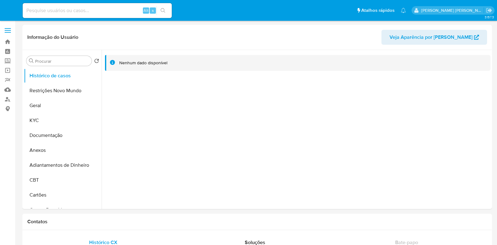
select select "10"
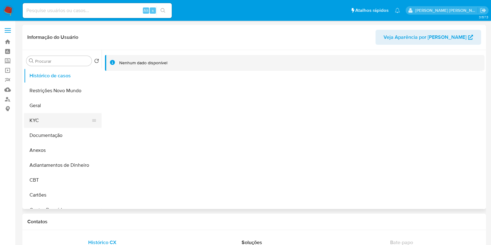
click at [50, 122] on button "KYC" at bounding box center [60, 120] width 73 height 15
select select "10"
click at [53, 127] on button "KYC" at bounding box center [60, 120] width 73 height 15
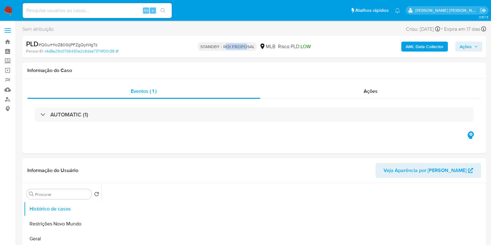
drag, startPoint x: 245, startPoint y: 47, endPoint x: 202, endPoint y: 48, distance: 42.3
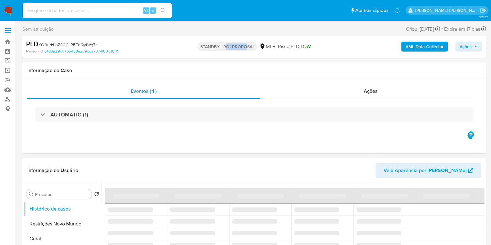
click at [204, 48] on p "STANDBY - ROI PROPOSAL" at bounding box center [227, 46] width 59 height 9
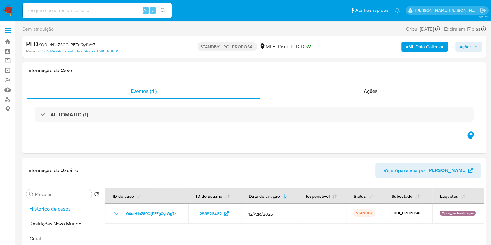
click at [202, 48] on p "STANDBY - ROI PROPOSAL" at bounding box center [227, 46] width 59 height 9
select select "10"
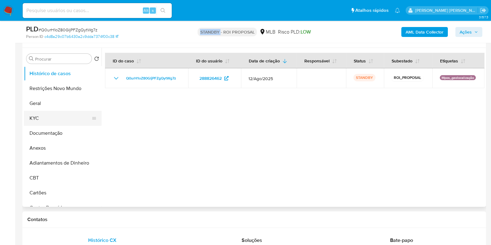
scroll to position [117, 0]
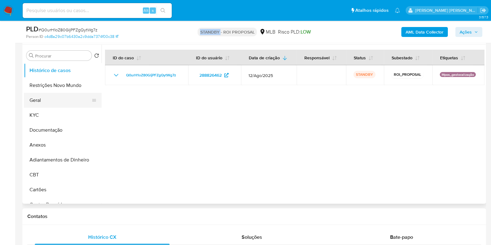
click at [50, 100] on button "Geral" at bounding box center [60, 100] width 73 height 15
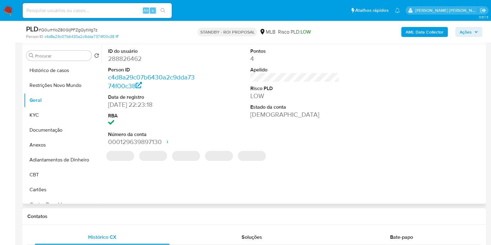
click at [131, 57] on dd "288826462" at bounding box center [152, 58] width 89 height 9
copy dd "288826462"
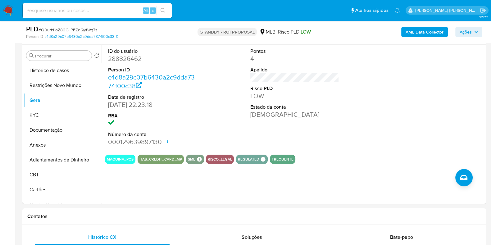
click at [110, 12] on input at bounding box center [97, 11] width 149 height 8
paste input "2072014132"
type input "2072014132"
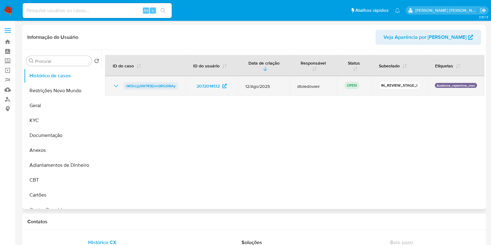
select select "10"
click at [153, 86] on span "rM3icLjySW7K9jUnQRGS9IAy" at bounding box center [150, 85] width 49 height 7
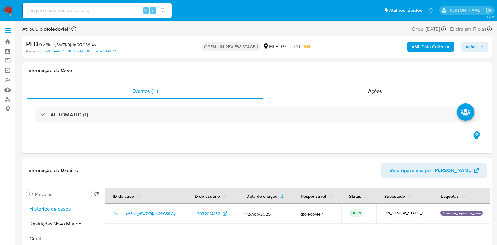
select select "10"
